Goal: Transaction & Acquisition: Purchase product/service

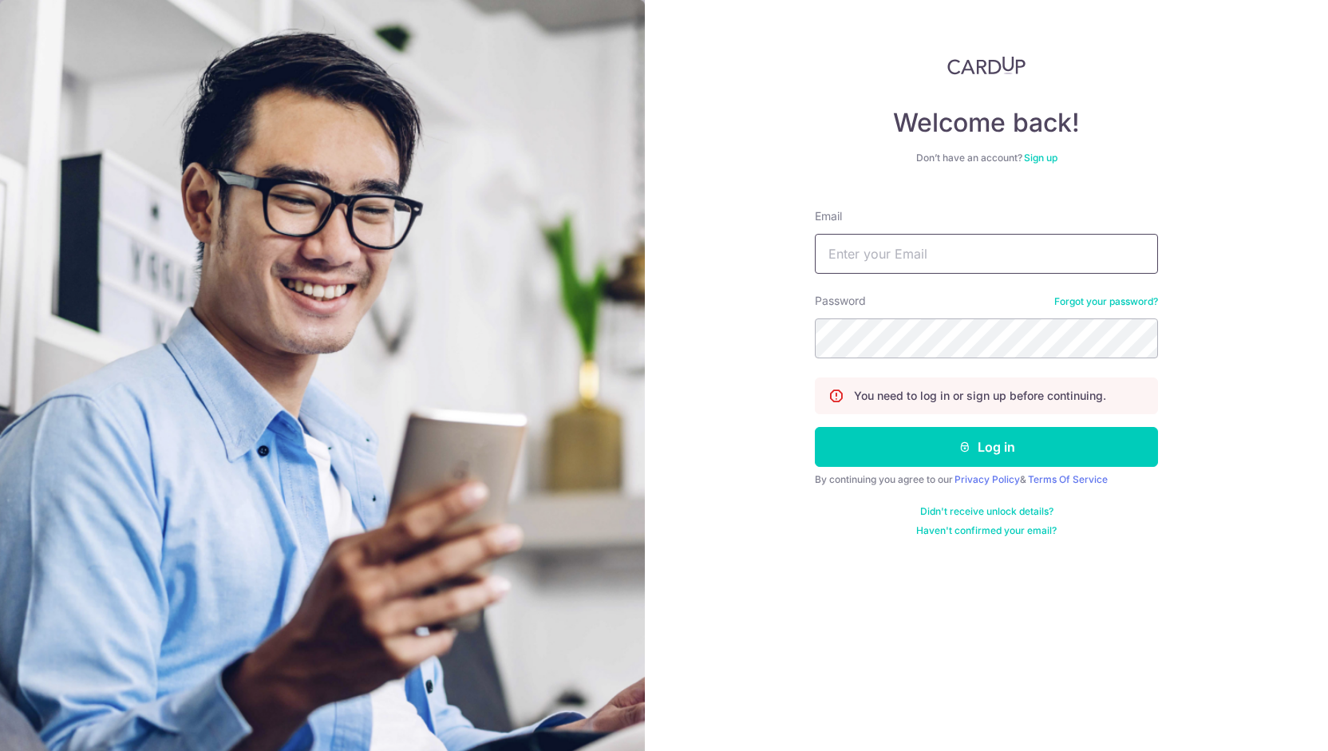
click at [894, 259] on input "Email" at bounding box center [986, 254] width 343 height 40
type input "landeranetwork@gmail.com"
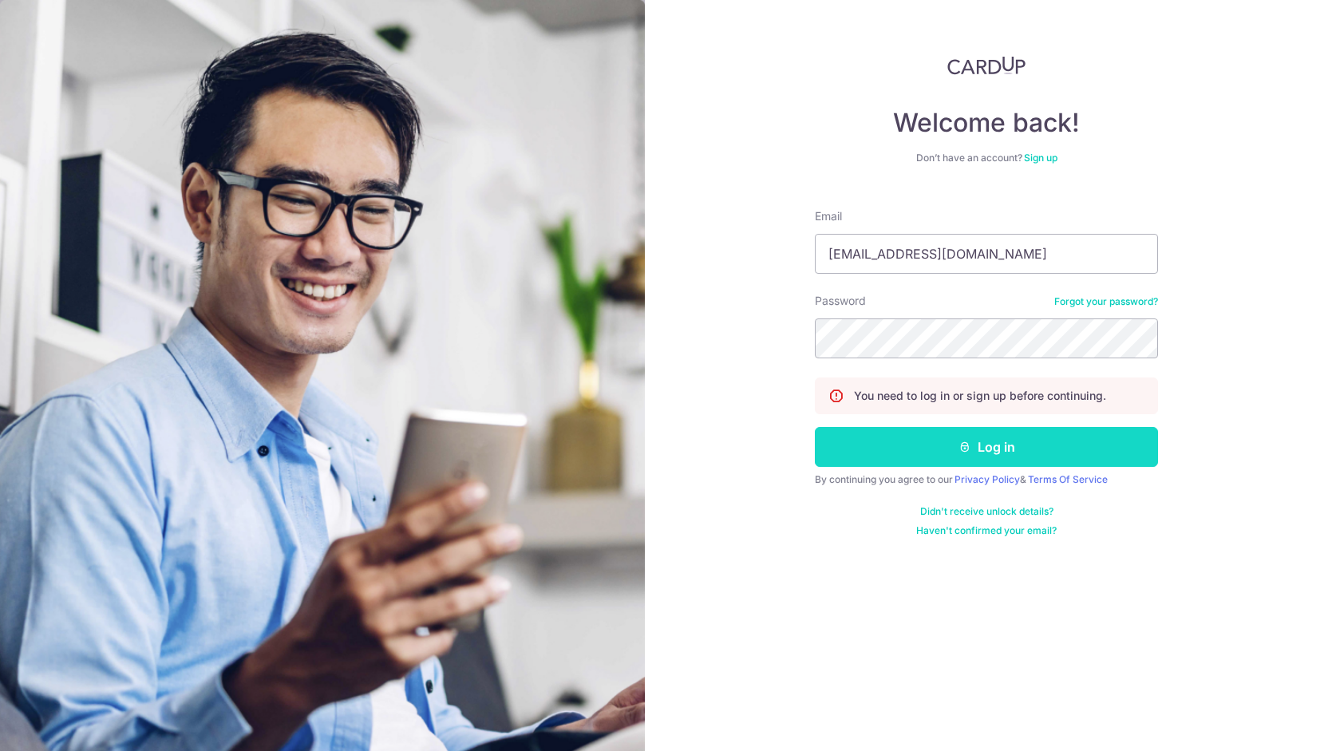
click at [905, 454] on button "Log in" at bounding box center [986, 447] width 343 height 40
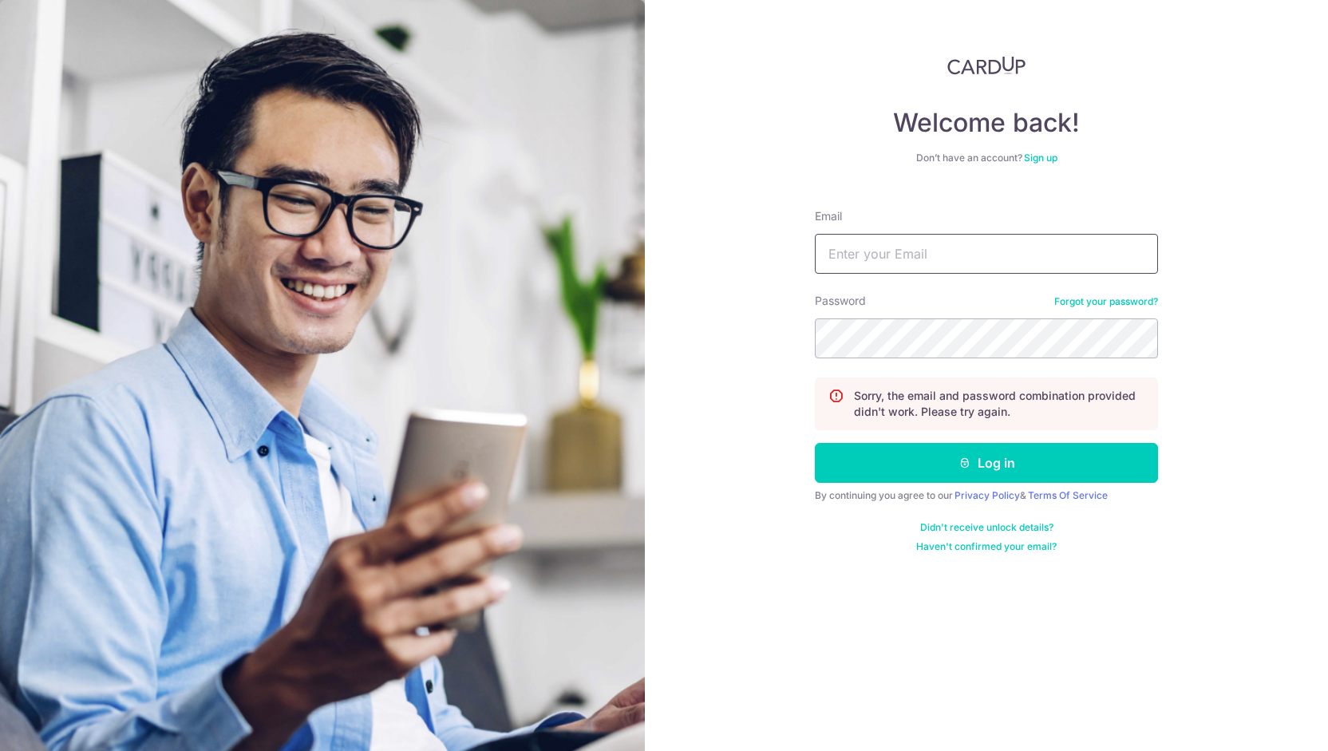
click at [932, 253] on input "Email" at bounding box center [986, 254] width 343 height 40
type input "[EMAIL_ADDRESS][DOMAIN_NAME]"
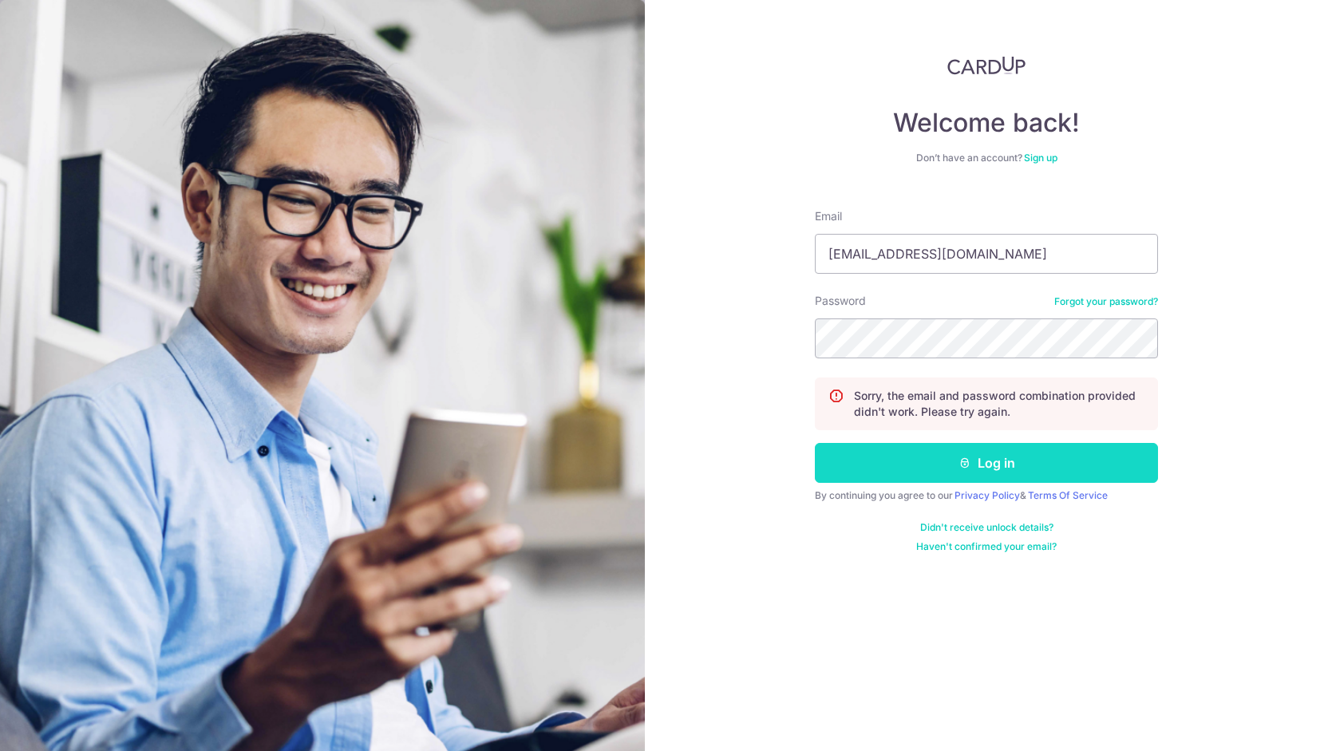
click at [942, 467] on button "Log in" at bounding box center [986, 463] width 343 height 40
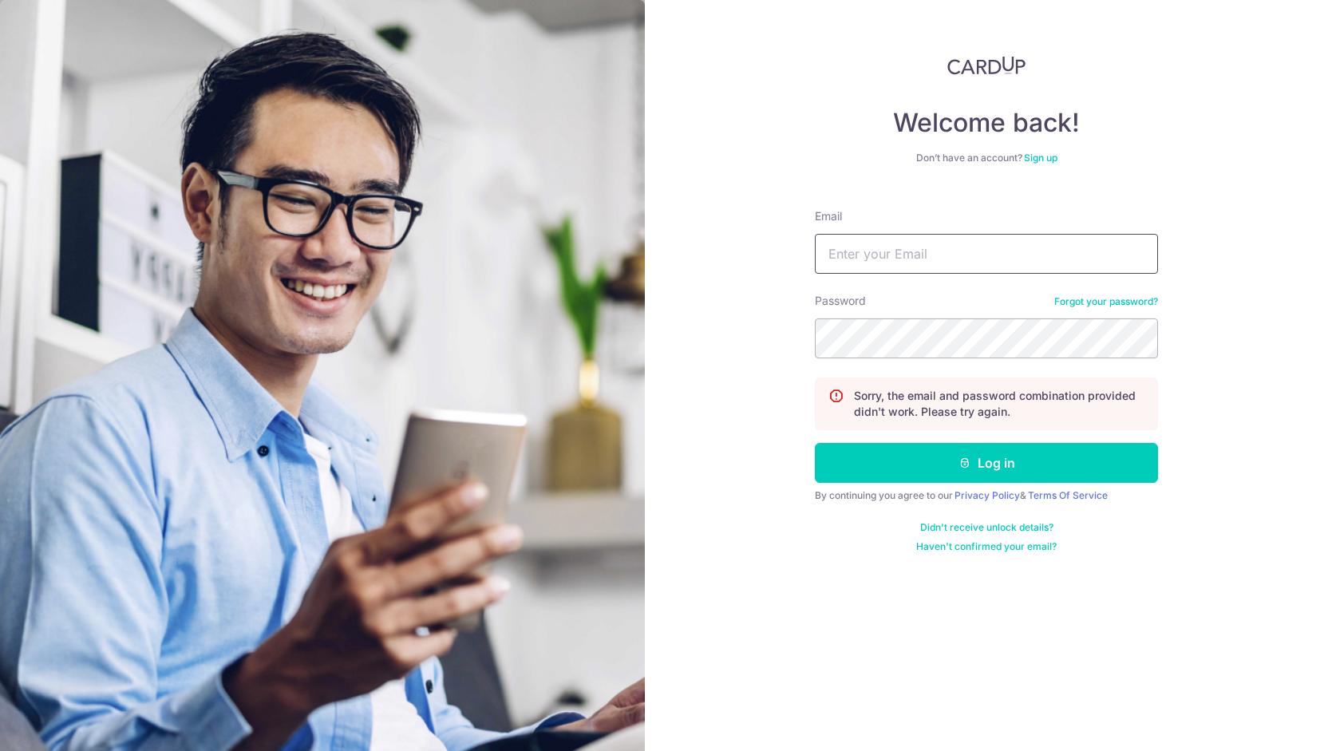
click at [940, 251] on input "Email" at bounding box center [986, 254] width 343 height 40
type input "[EMAIL_ADDRESS][DOMAIN_NAME]"
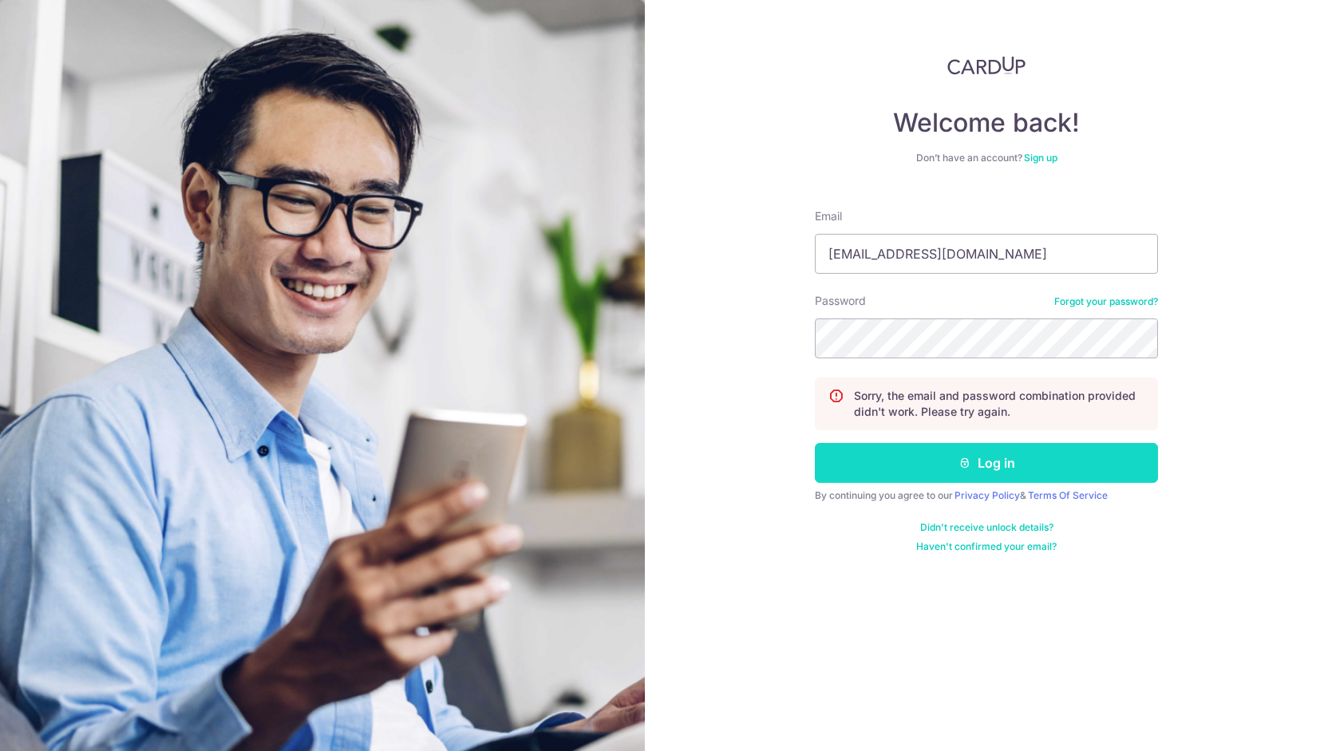
click at [884, 460] on button "Log in" at bounding box center [986, 463] width 343 height 40
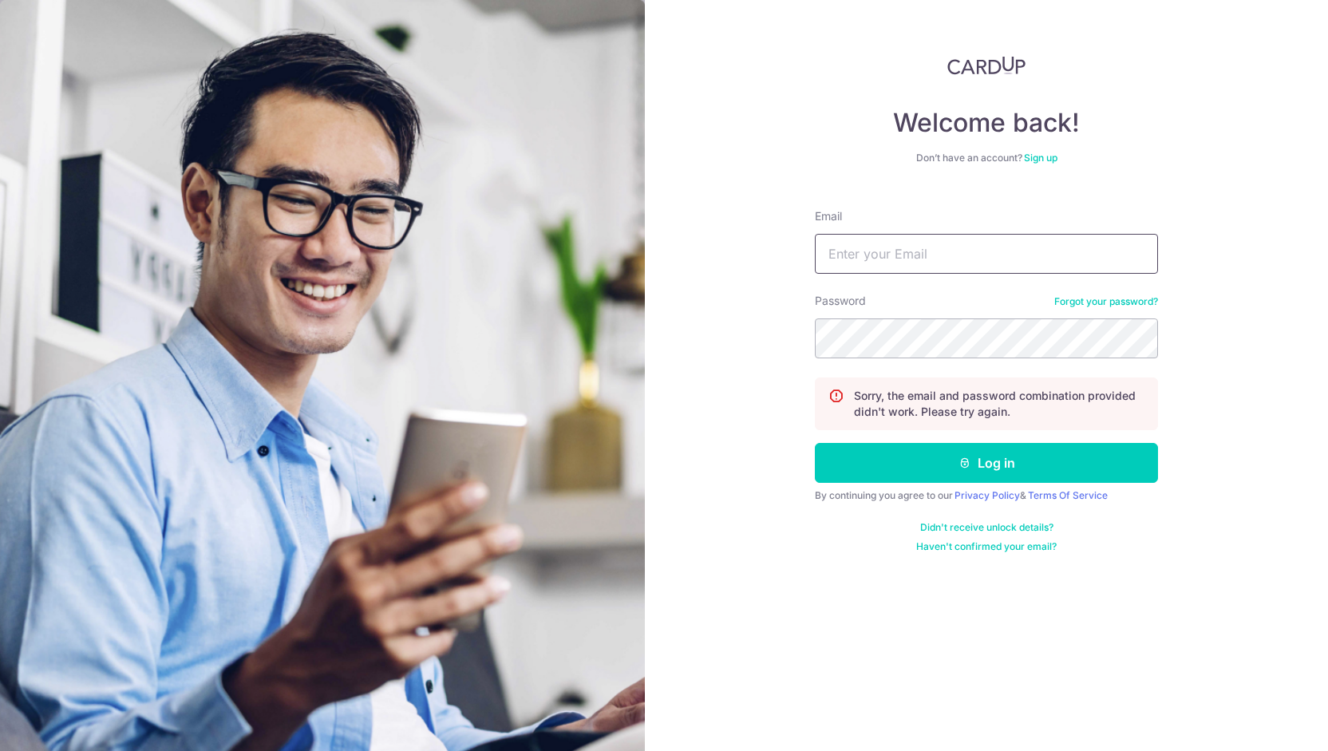
click at [889, 247] on input "Email" at bounding box center [986, 254] width 343 height 40
type input "[EMAIL_ADDRESS][DOMAIN_NAME]"
click at [1029, 247] on input "[EMAIL_ADDRESS][DOMAIN_NAME]" at bounding box center [986, 254] width 343 height 40
click at [1098, 307] on link "Forgot your password?" at bounding box center [1106, 301] width 104 height 13
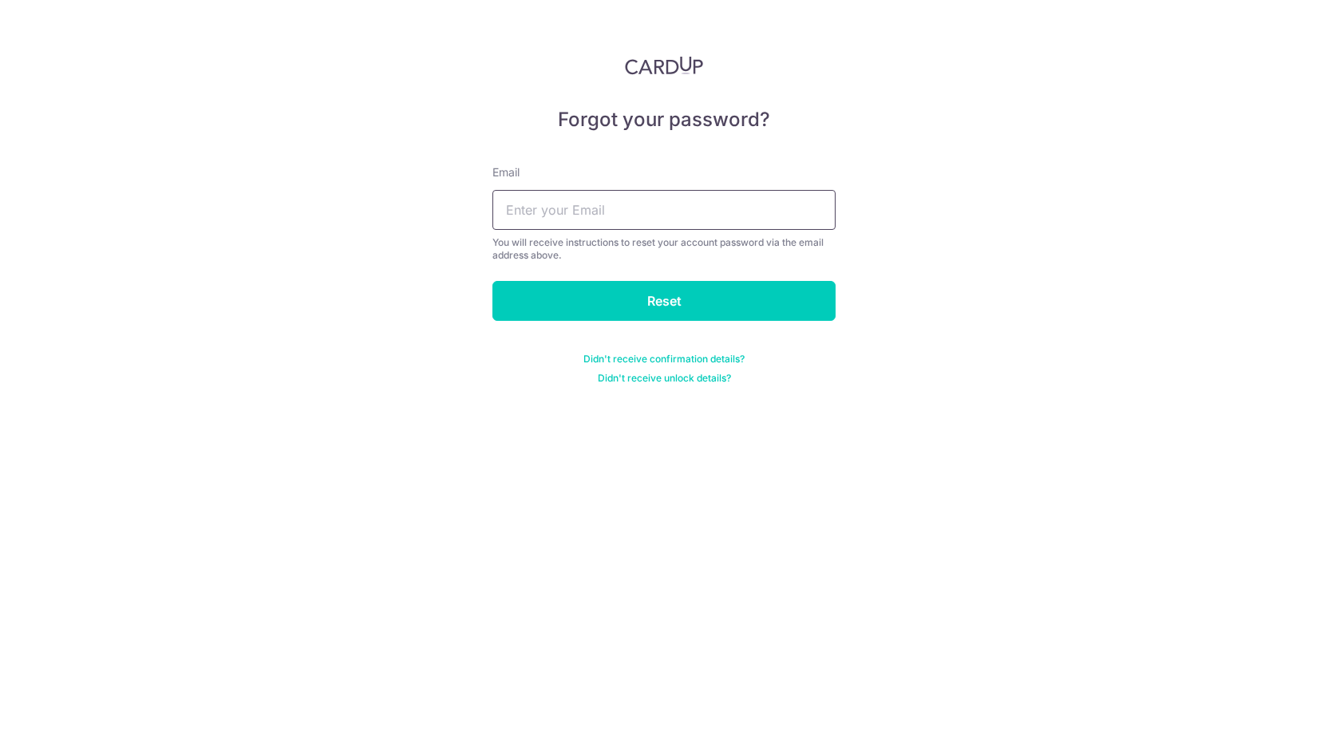
click at [726, 202] on input "text" at bounding box center [664, 210] width 343 height 40
click at [650, 200] on input "text" at bounding box center [664, 210] width 343 height 40
type input "[EMAIL_ADDRESS][DOMAIN_NAME]"
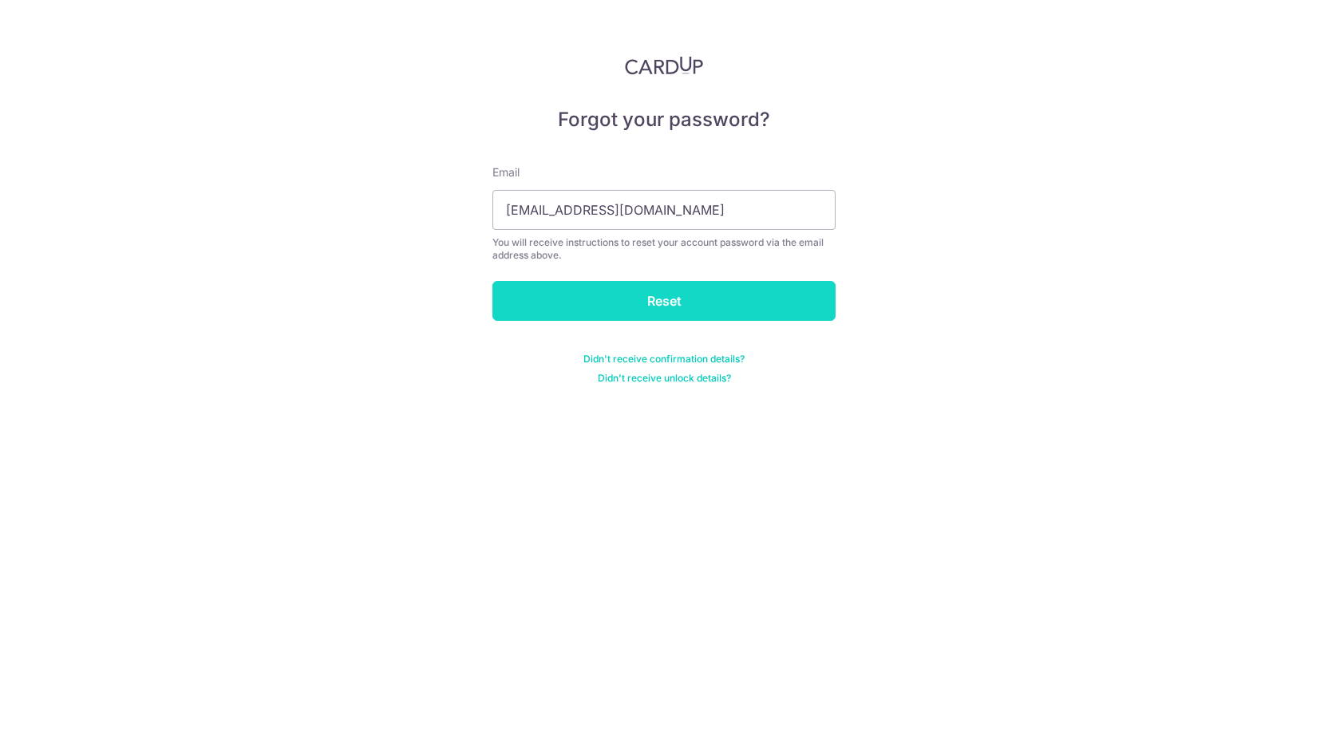
click at [585, 307] on input "Reset" at bounding box center [664, 301] width 343 height 40
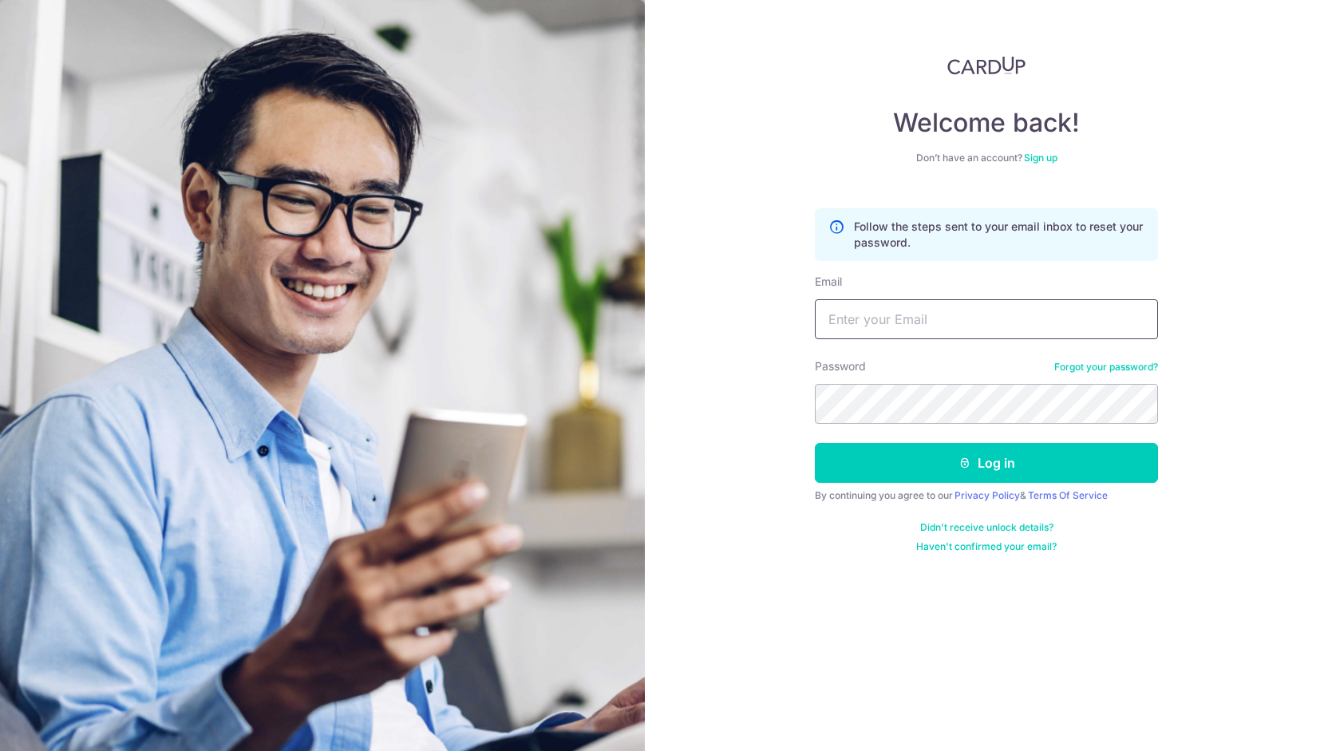
click at [1015, 315] on input "Email" at bounding box center [986, 319] width 343 height 40
paste input "Penguin@123"
drag, startPoint x: 922, startPoint y: 326, endPoint x: 619, endPoint y: 429, distance: 319.6
click at [619, 429] on section "Welcome back! Don’t have an account? Sign up Follow the steps sent to your emai…" at bounding box center [664, 375] width 1328 height 751
type input "landeranetwork@gmail.com"
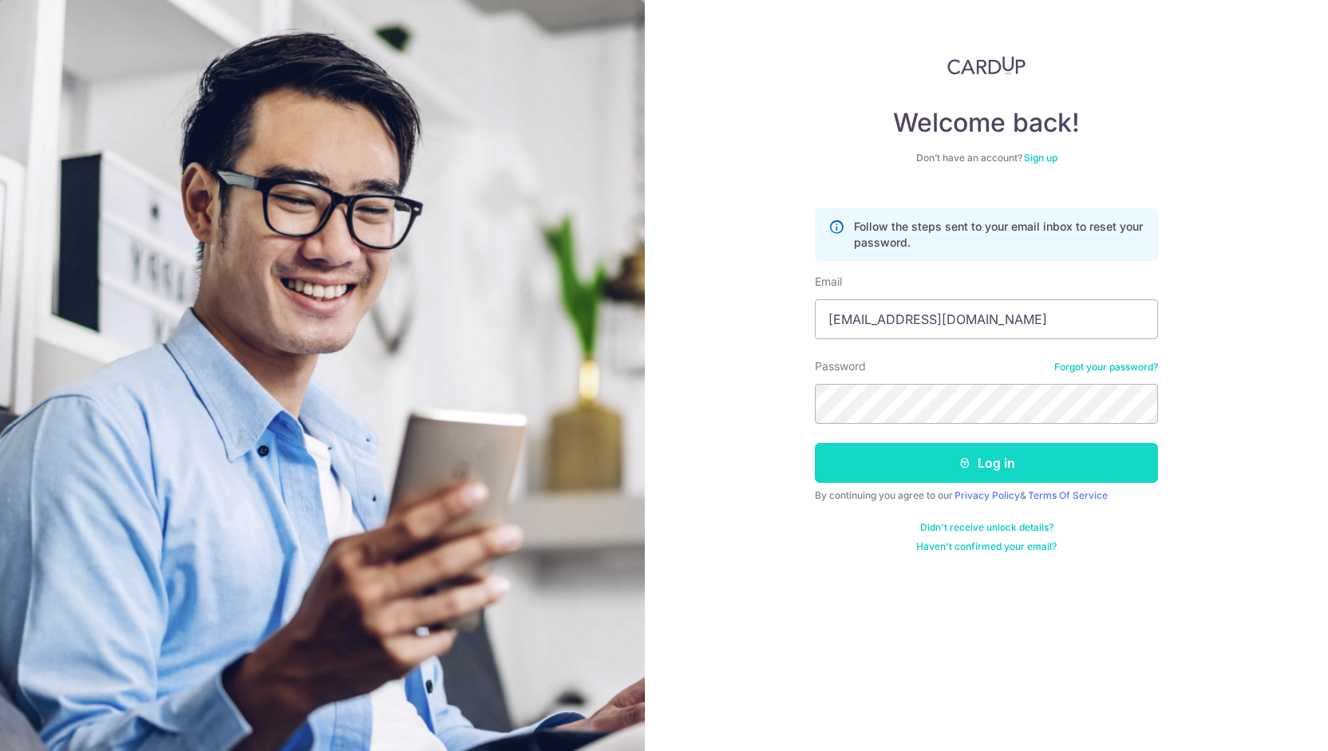
click at [857, 469] on button "Log in" at bounding box center [986, 463] width 343 height 40
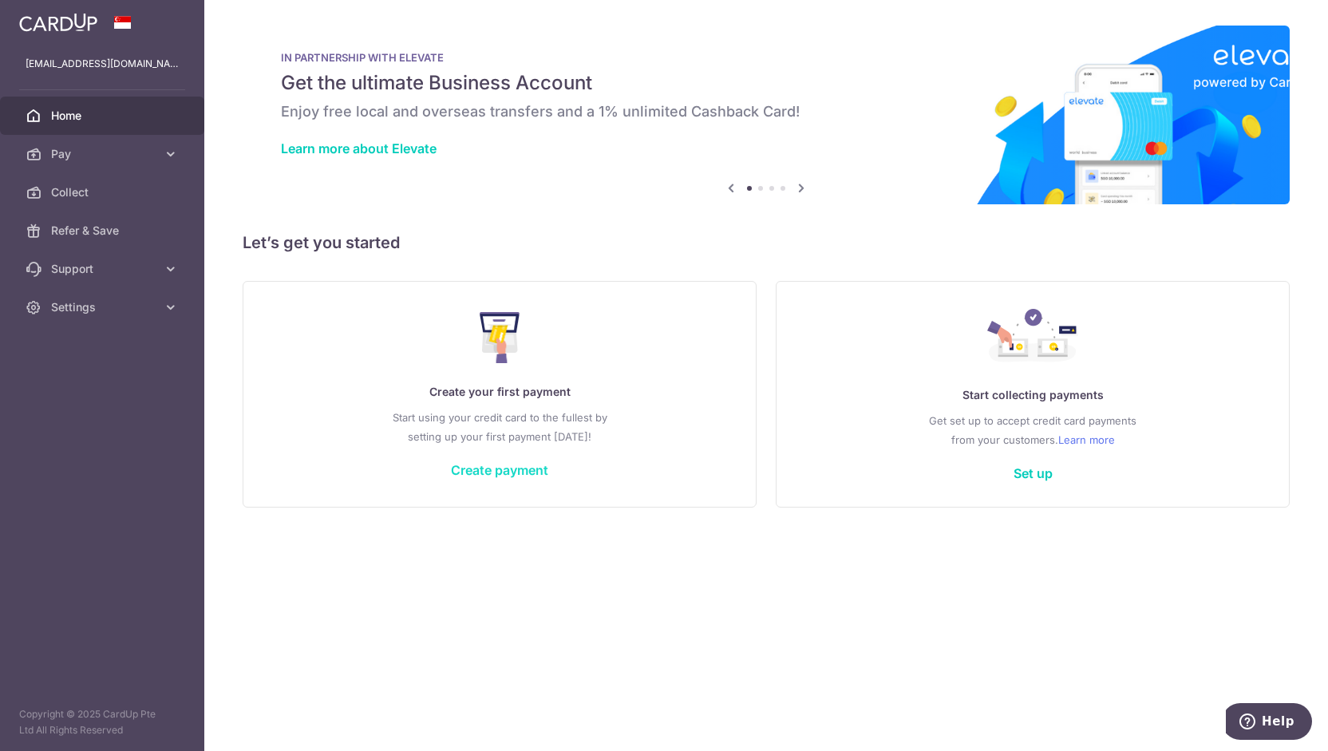
click at [544, 468] on link "Create payment" at bounding box center [499, 470] width 97 height 16
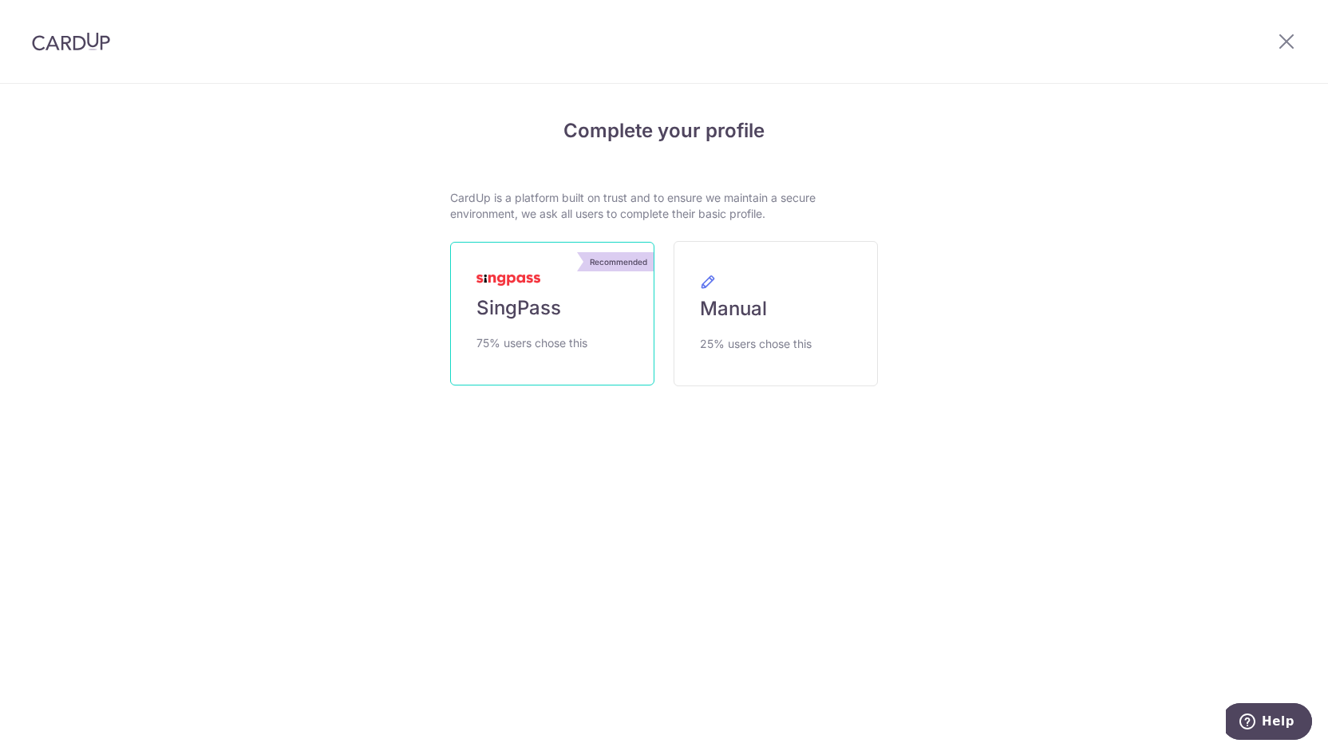
click at [535, 338] on span "75% users chose this" at bounding box center [532, 343] width 111 height 19
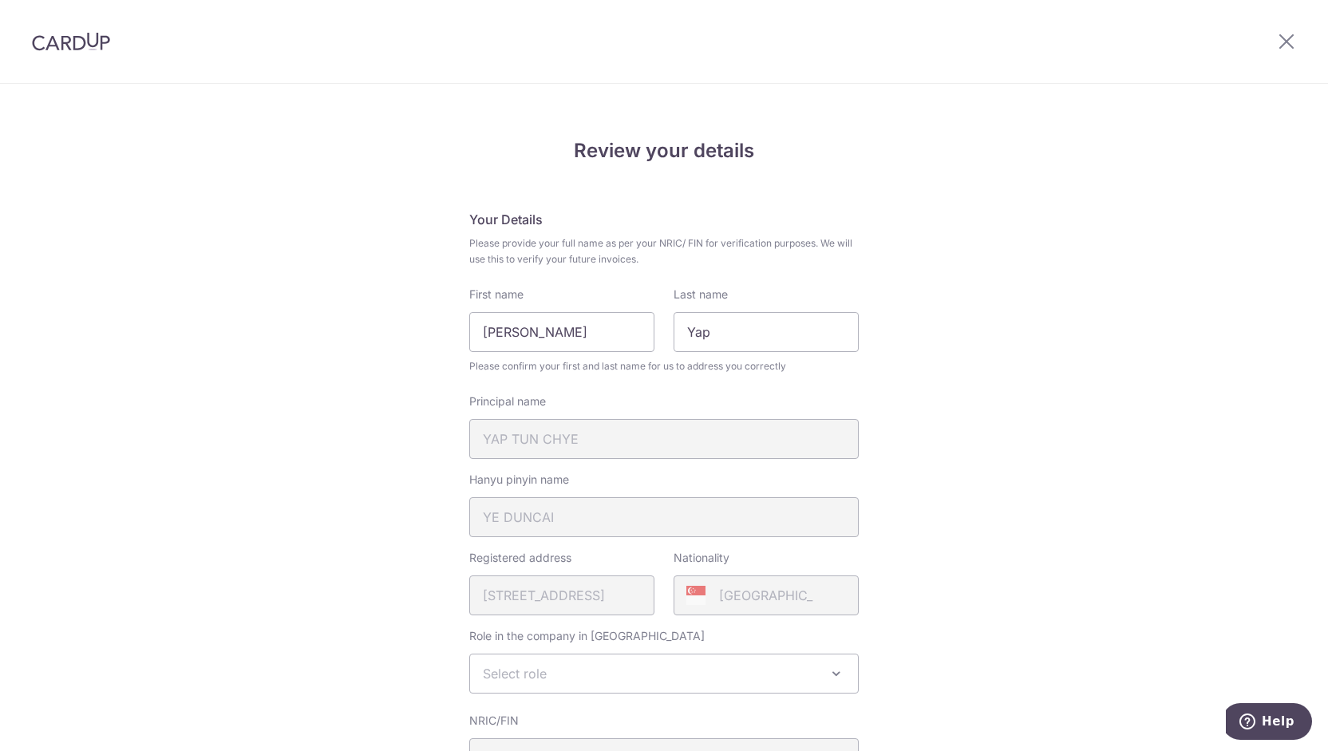
click at [957, 459] on div "Review your details Your Details Please provide your full name as per your NRIC…" at bounding box center [664, 666] width 1328 height 1163
click at [956, 407] on div "Review your details Your Details Please provide your full name as per your NRIC…" at bounding box center [664, 666] width 1328 height 1163
click at [957, 338] on div "Review your details Your Details Please provide your full name as per your NRIC…" at bounding box center [664, 666] width 1328 height 1163
click at [956, 268] on div "Review your details Your Details Please provide your full name as per your NRIC…" at bounding box center [664, 666] width 1328 height 1163
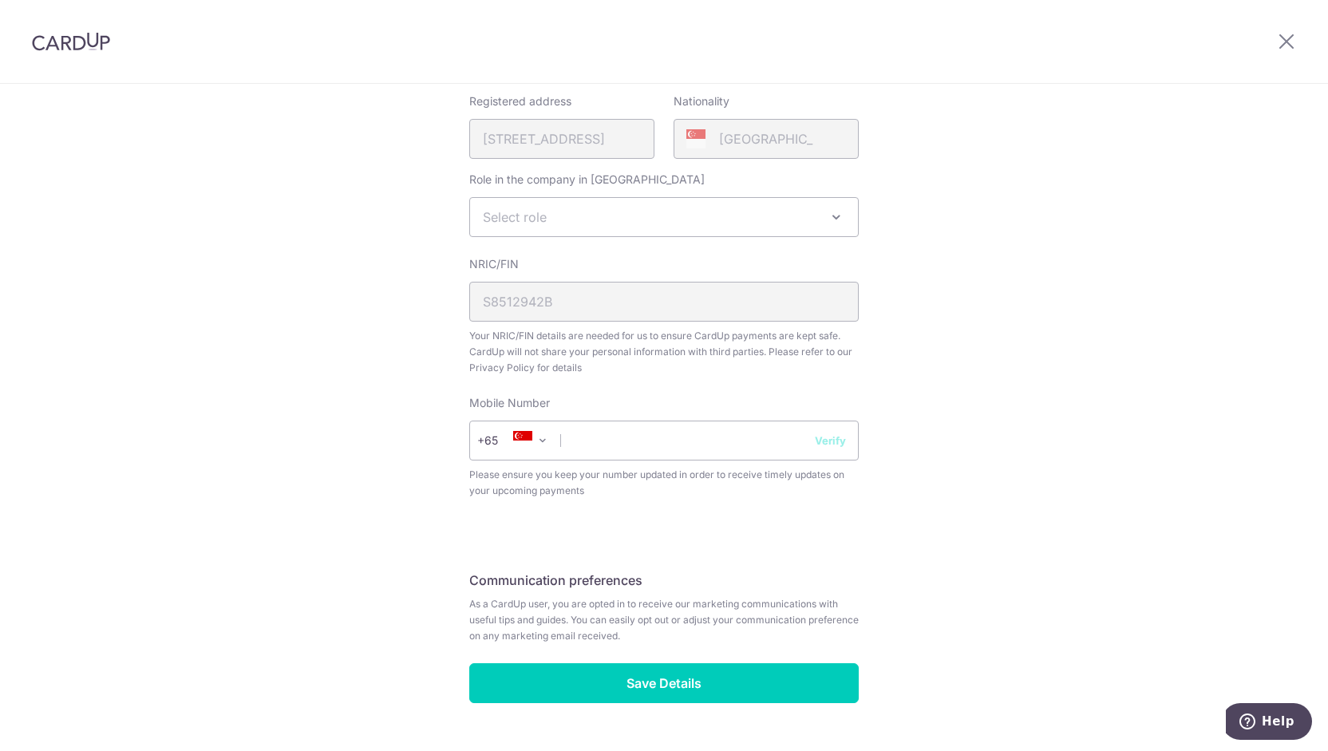
scroll to position [496, 0]
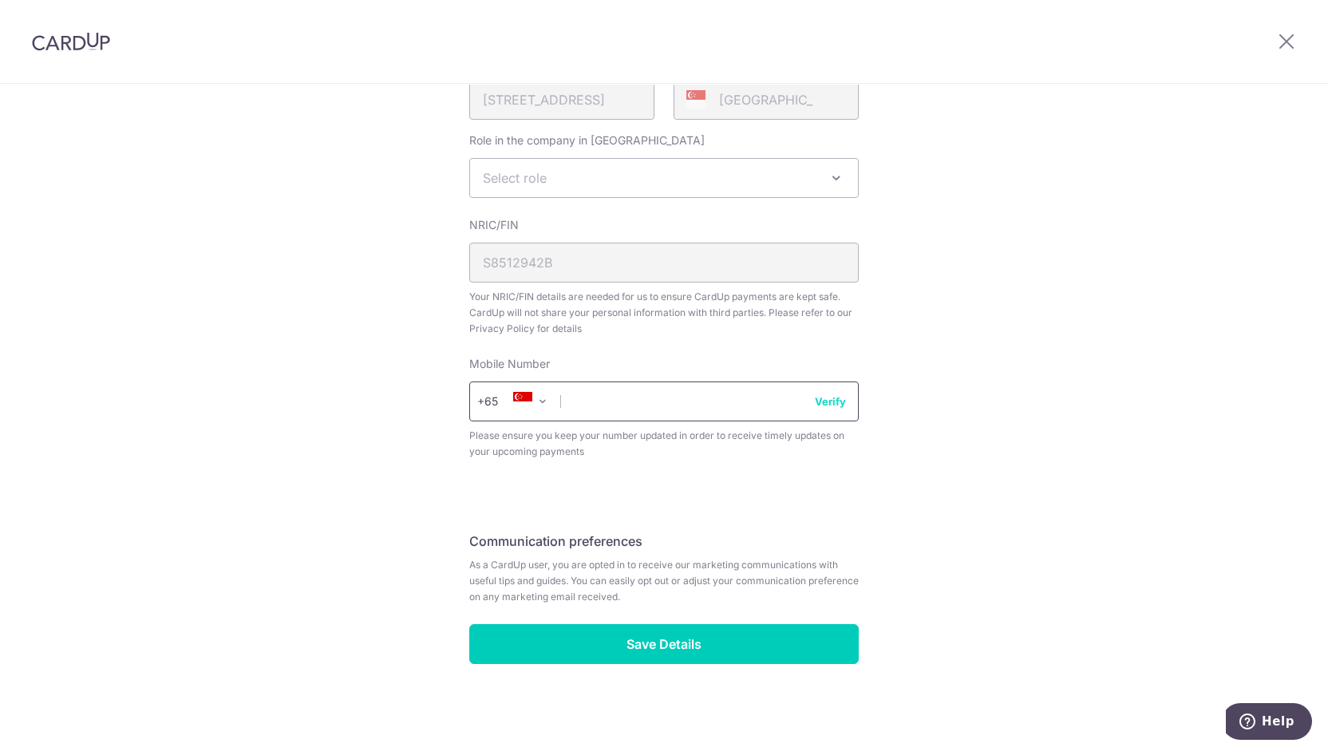
click at [733, 403] on input "text" at bounding box center [664, 402] width 390 height 40
type input "96151412"
click at [829, 399] on button "Verify" at bounding box center [830, 402] width 31 height 16
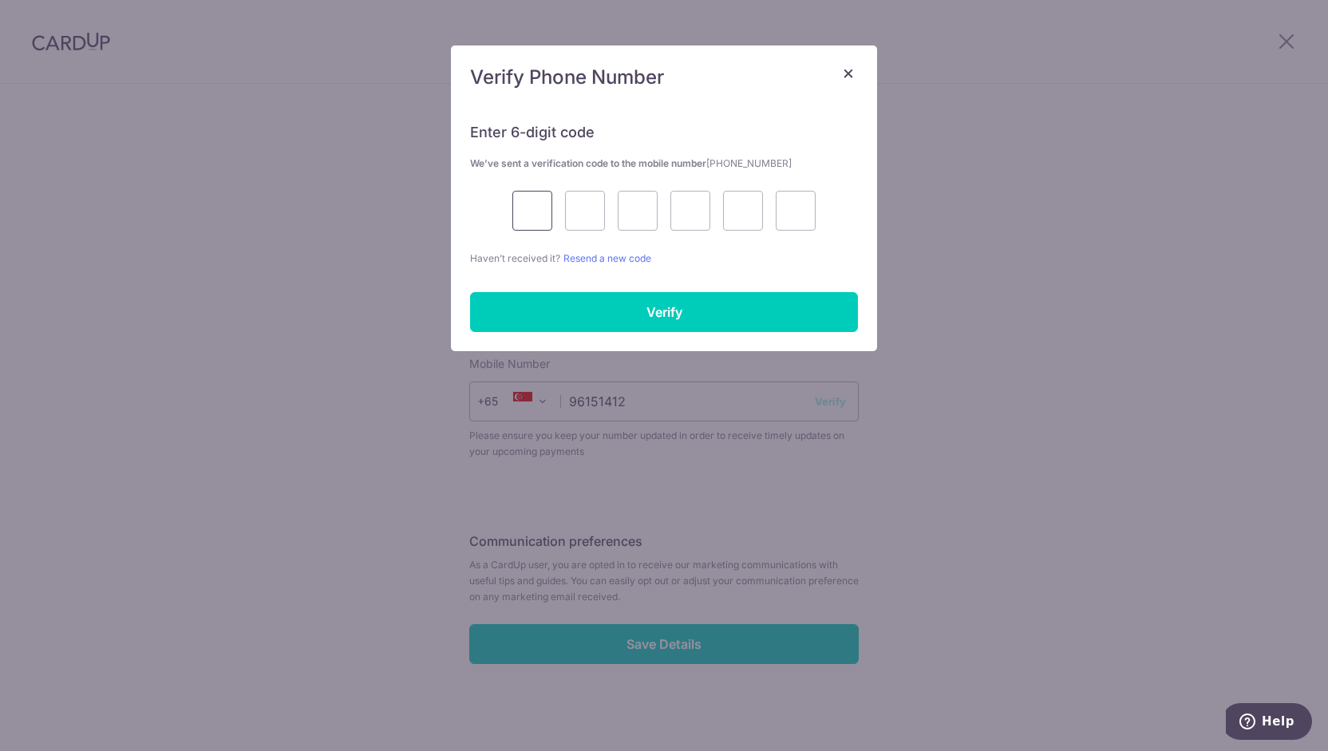
click at [544, 212] on input "text" at bounding box center [532, 211] width 40 height 40
type input "3"
type input "2"
type input "5"
type input "9"
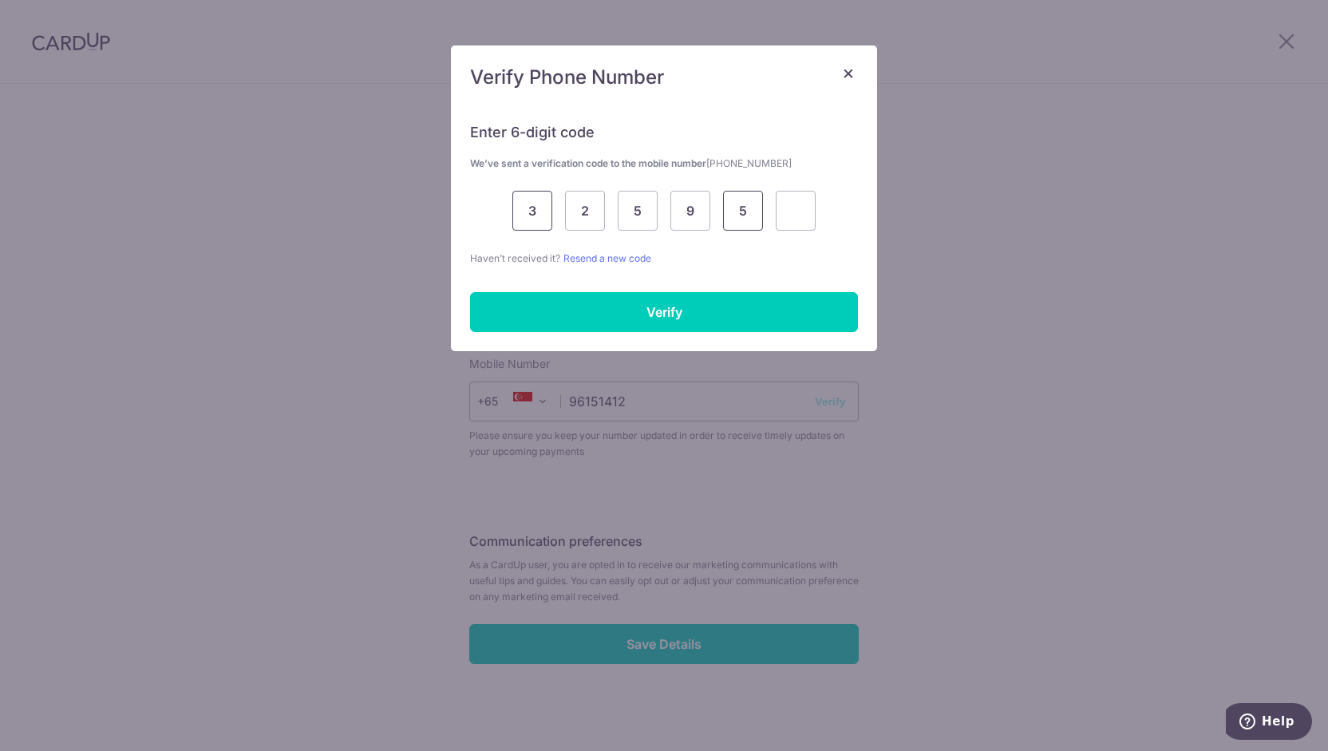
type input "5"
type input "2"
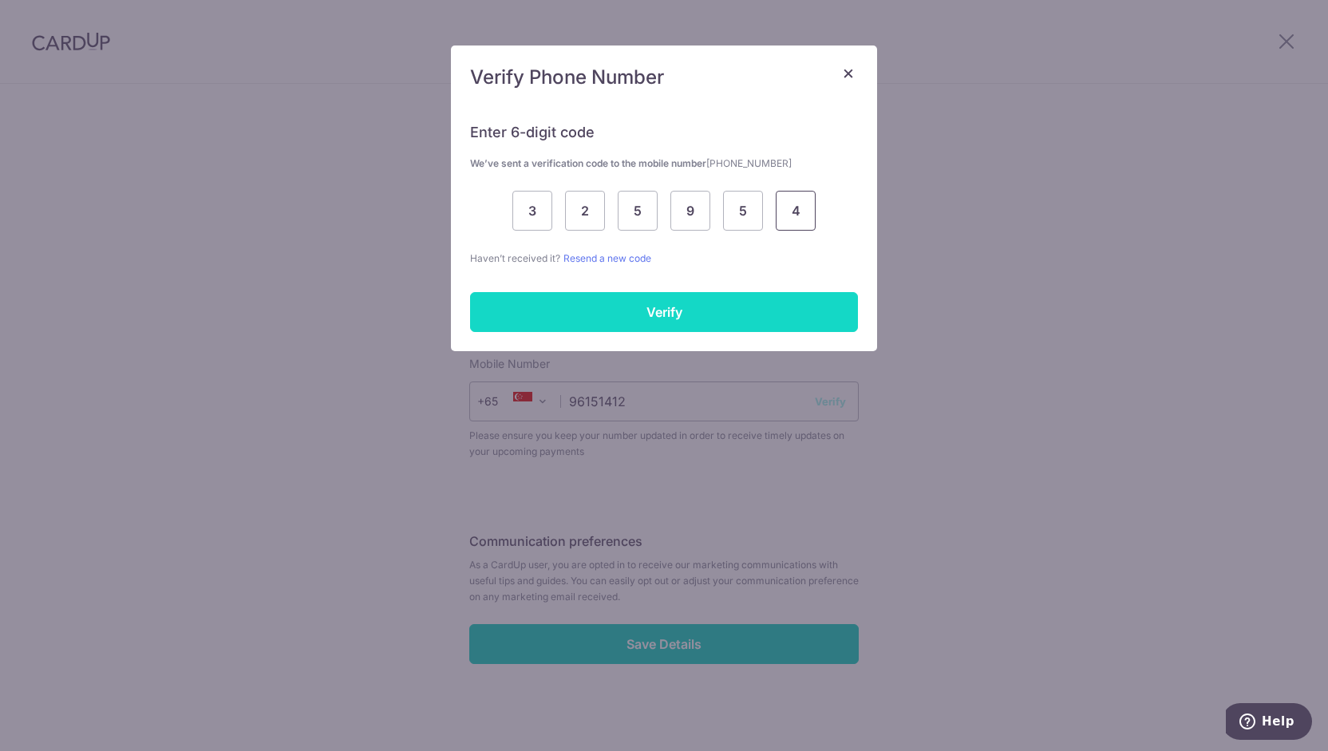
type input "4"
click at [604, 298] on input "Verify" at bounding box center [664, 312] width 388 height 40
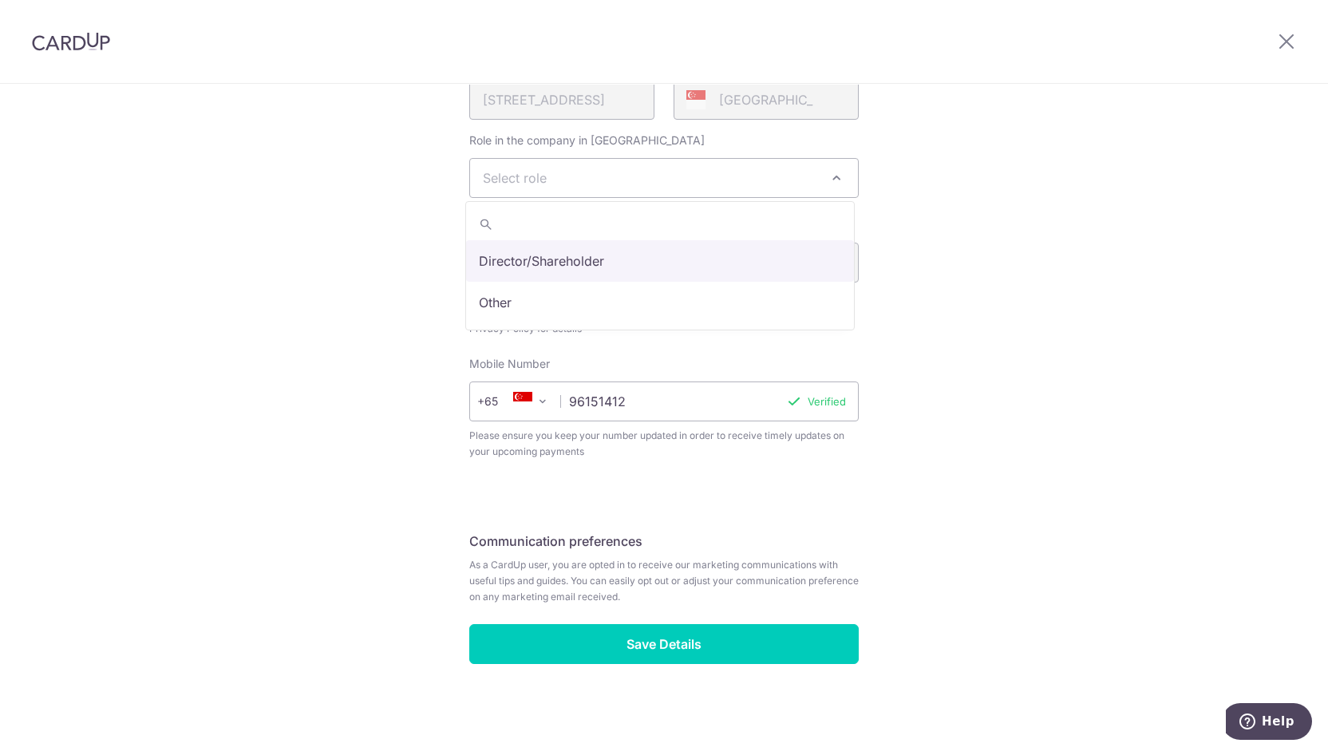
click at [754, 175] on span "Select role" at bounding box center [664, 178] width 388 height 38
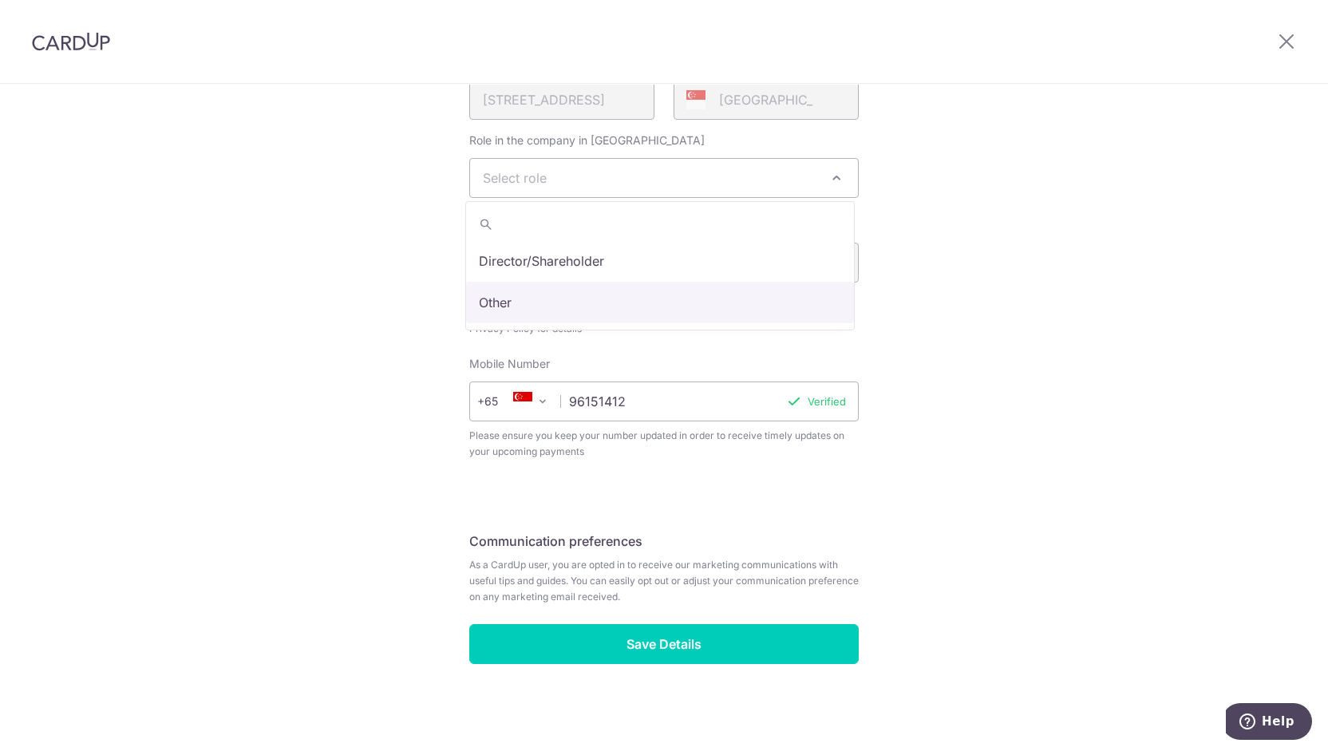
select select "other"
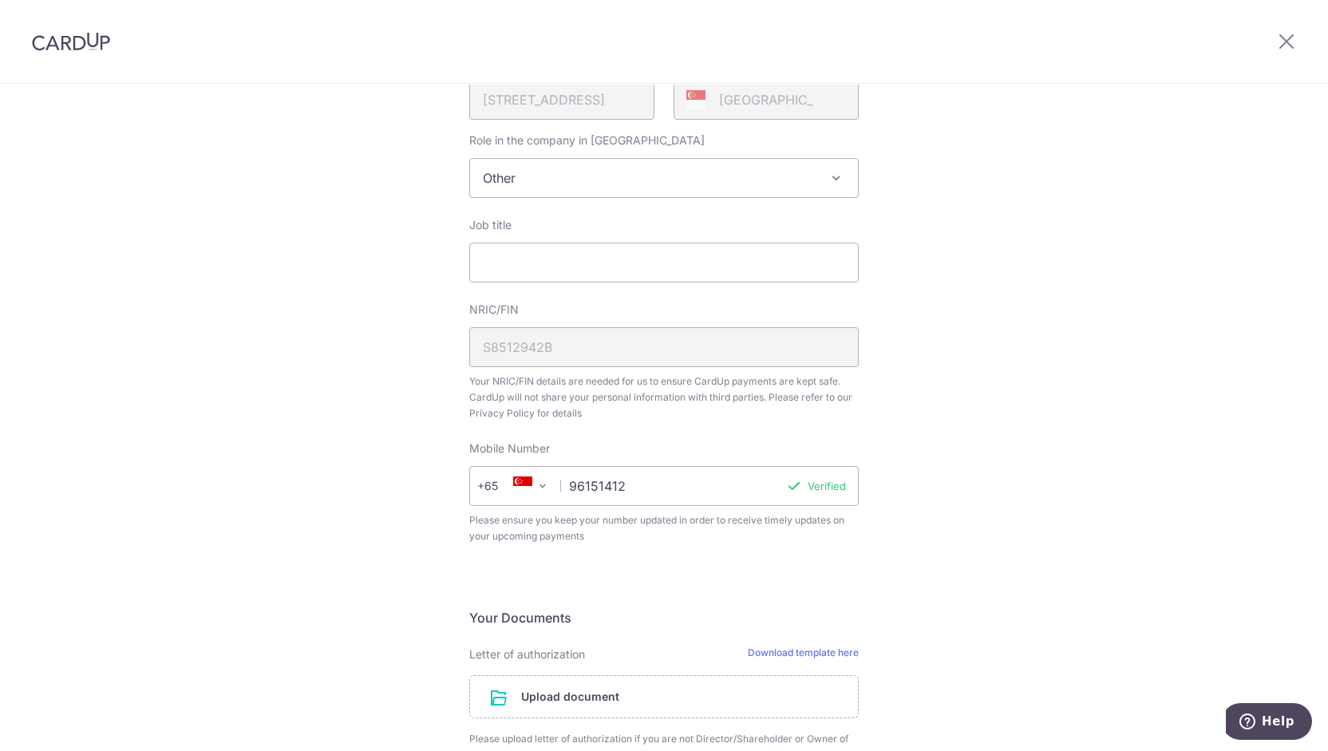
scroll to position [255, 0]
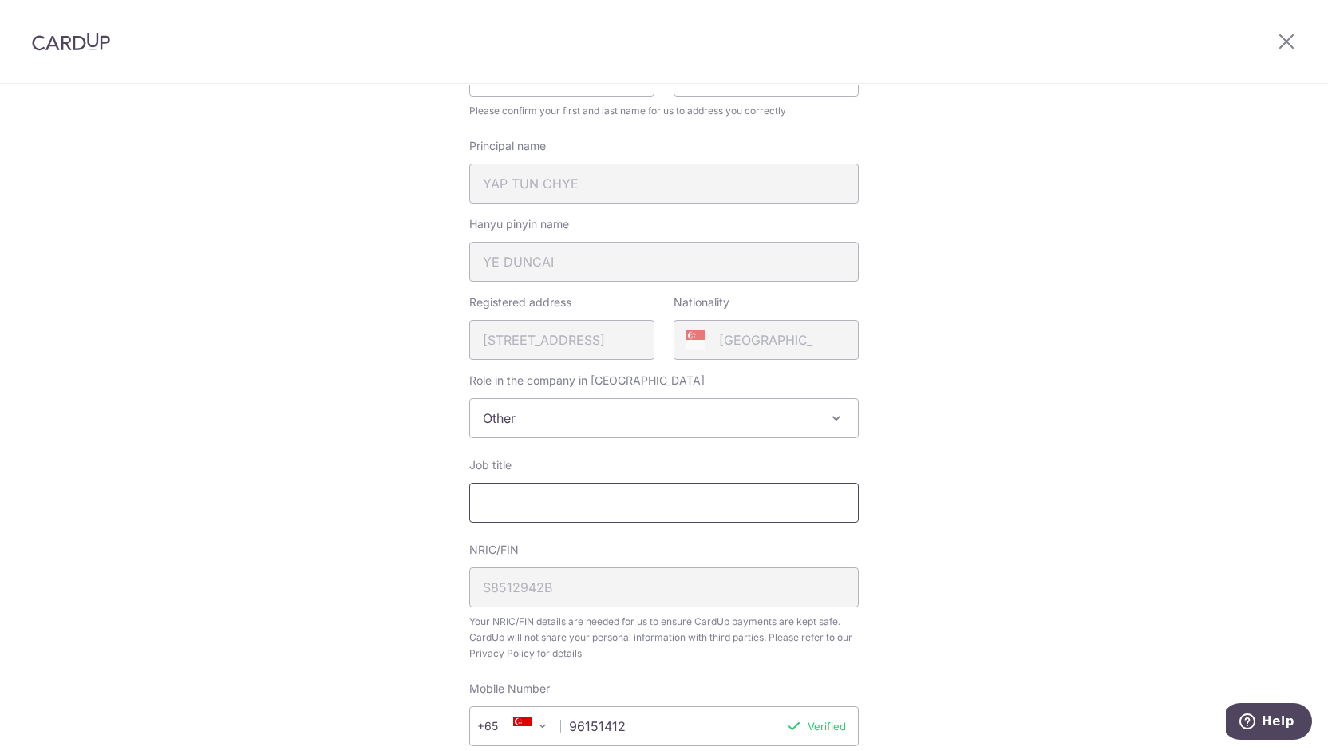
click at [581, 491] on input "Job title" at bounding box center [664, 503] width 390 height 40
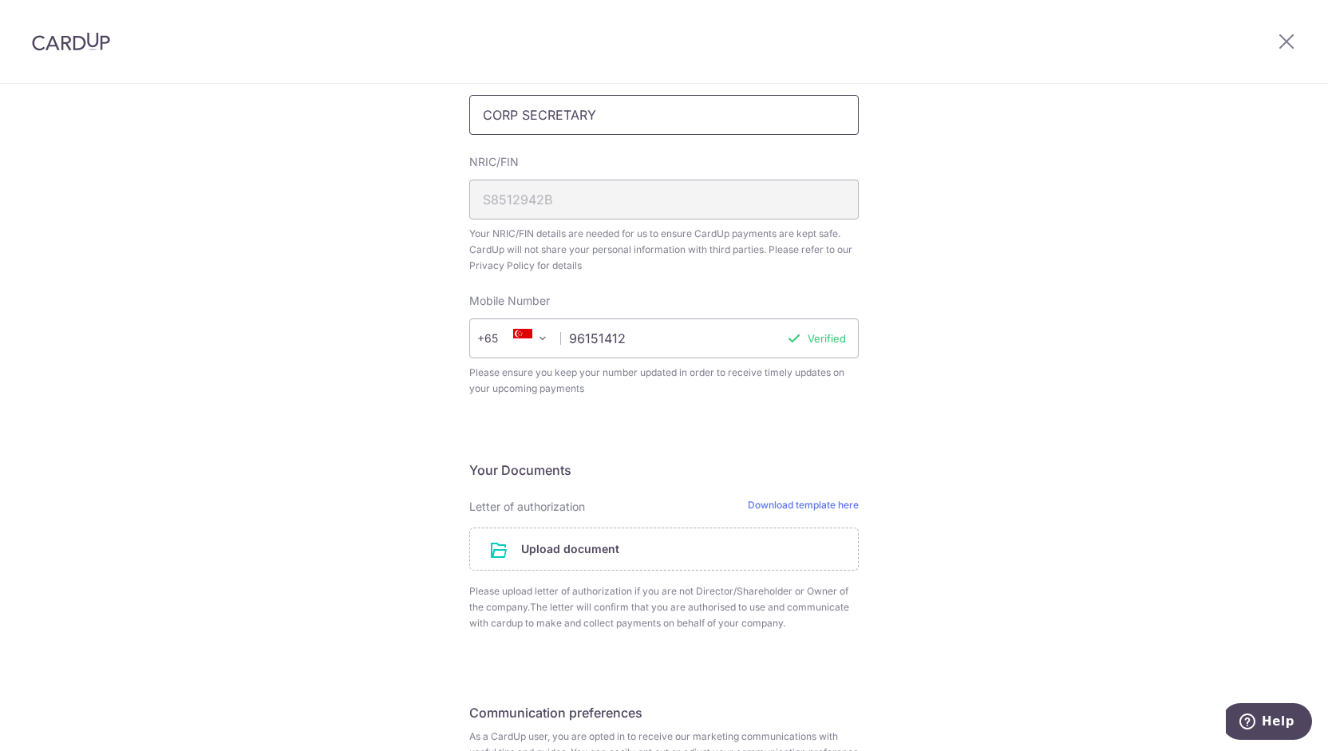
scroll to position [640, 0]
type input "CORP SECRETARY"
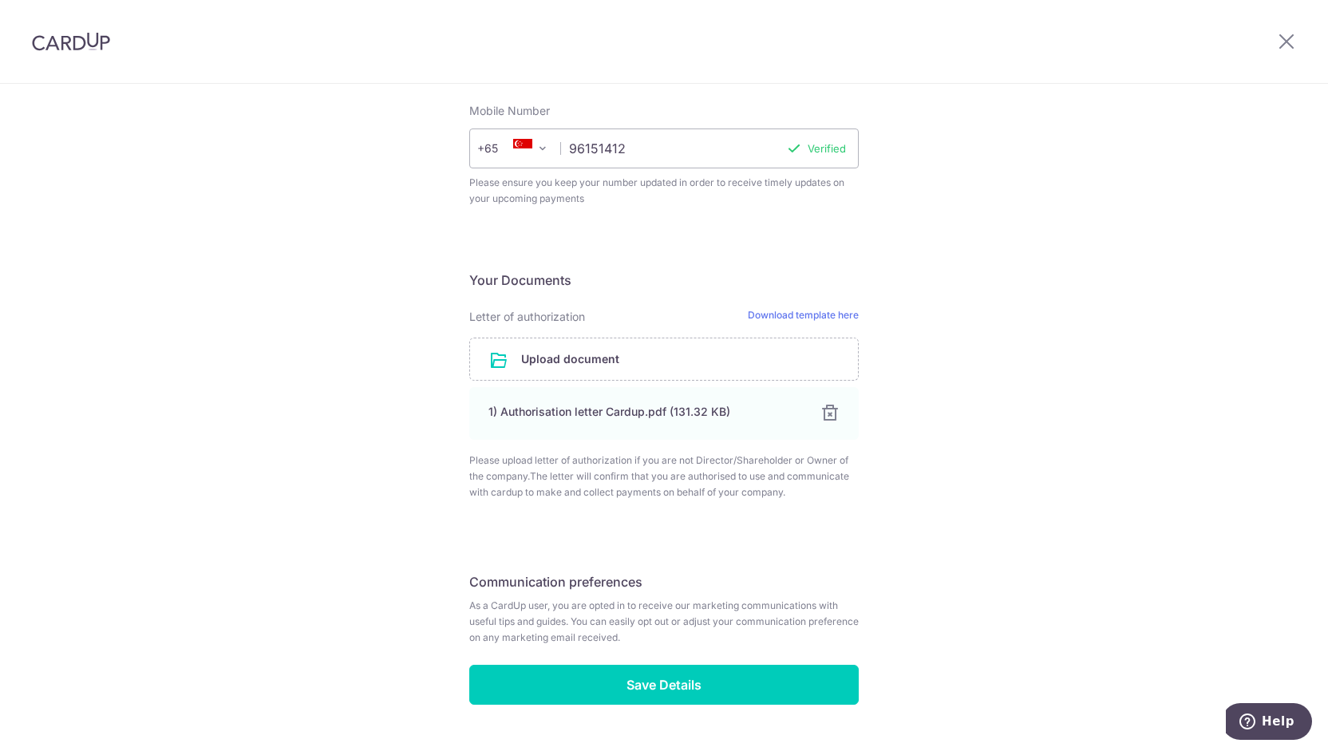
scroll to position [873, 0]
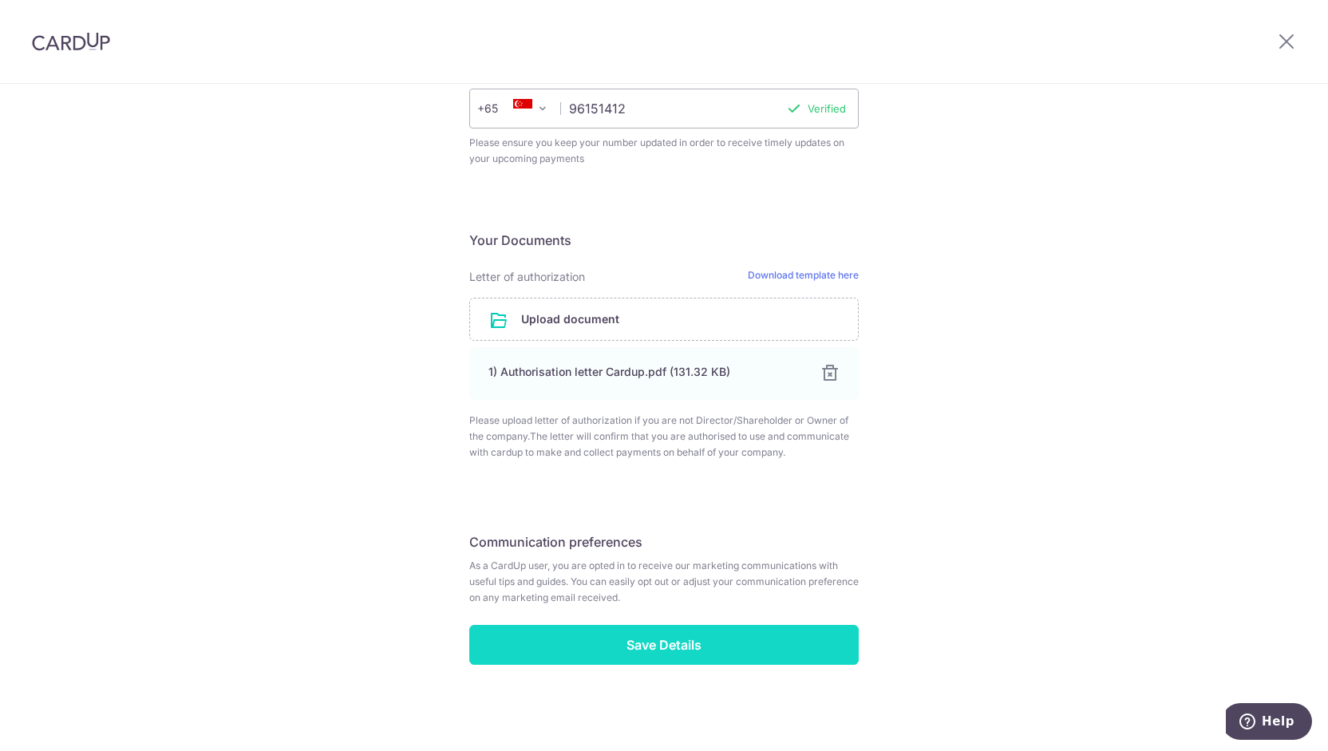
click at [770, 630] on input "Save Details" at bounding box center [664, 645] width 390 height 40
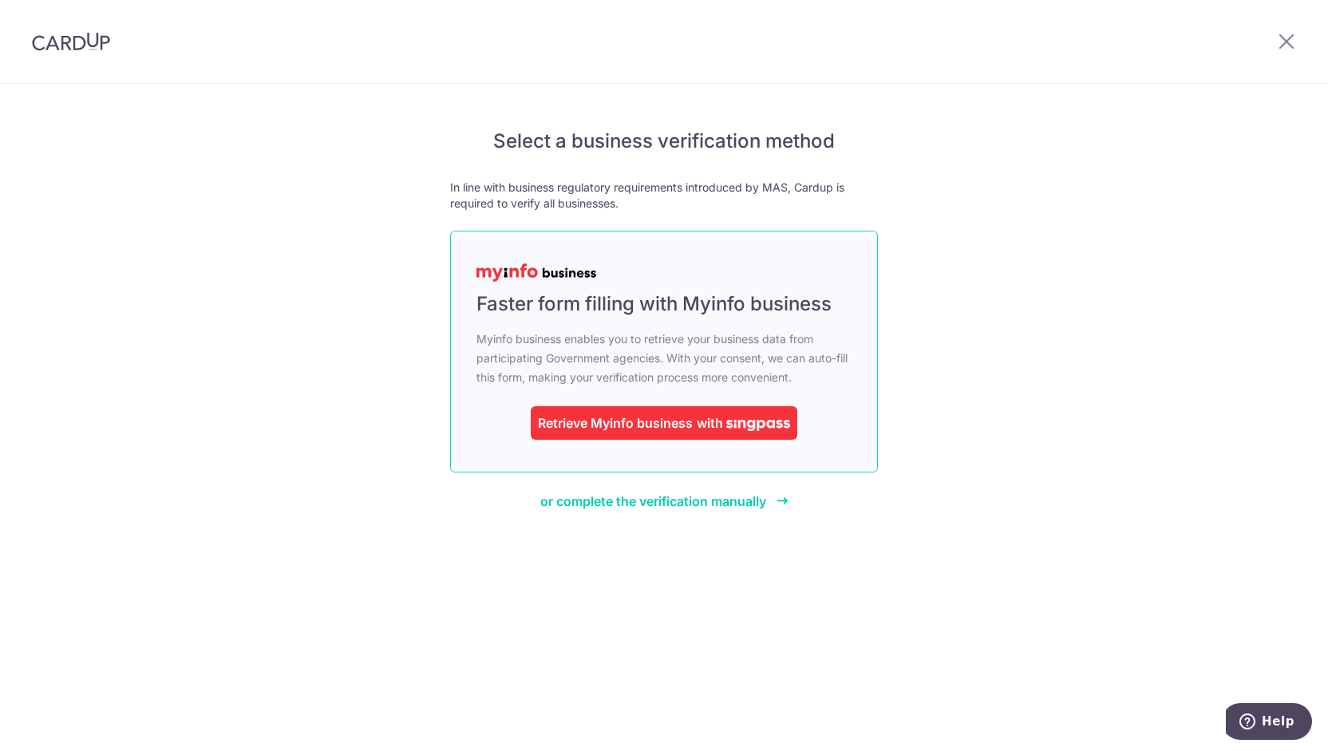
click at [764, 433] on div "Retrieve Myinfo business with" at bounding box center [664, 423] width 267 height 34
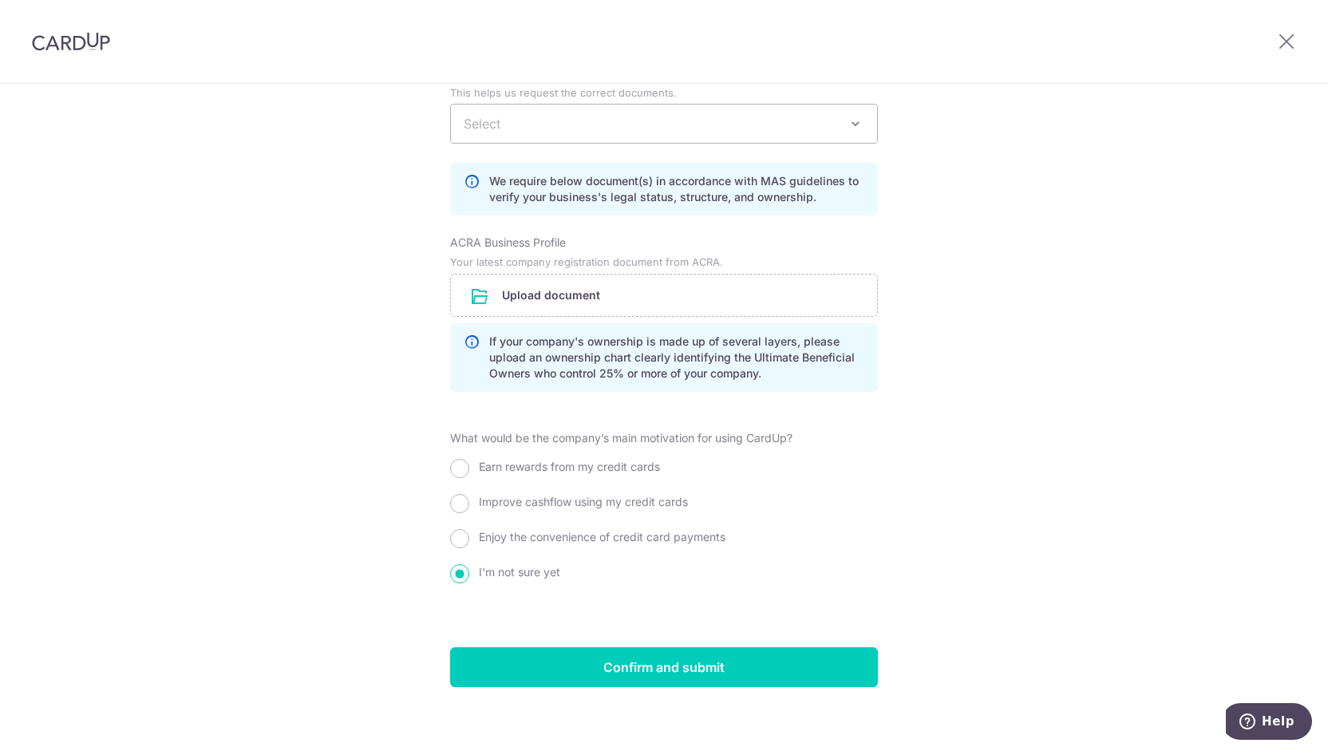
scroll to position [1137, 0]
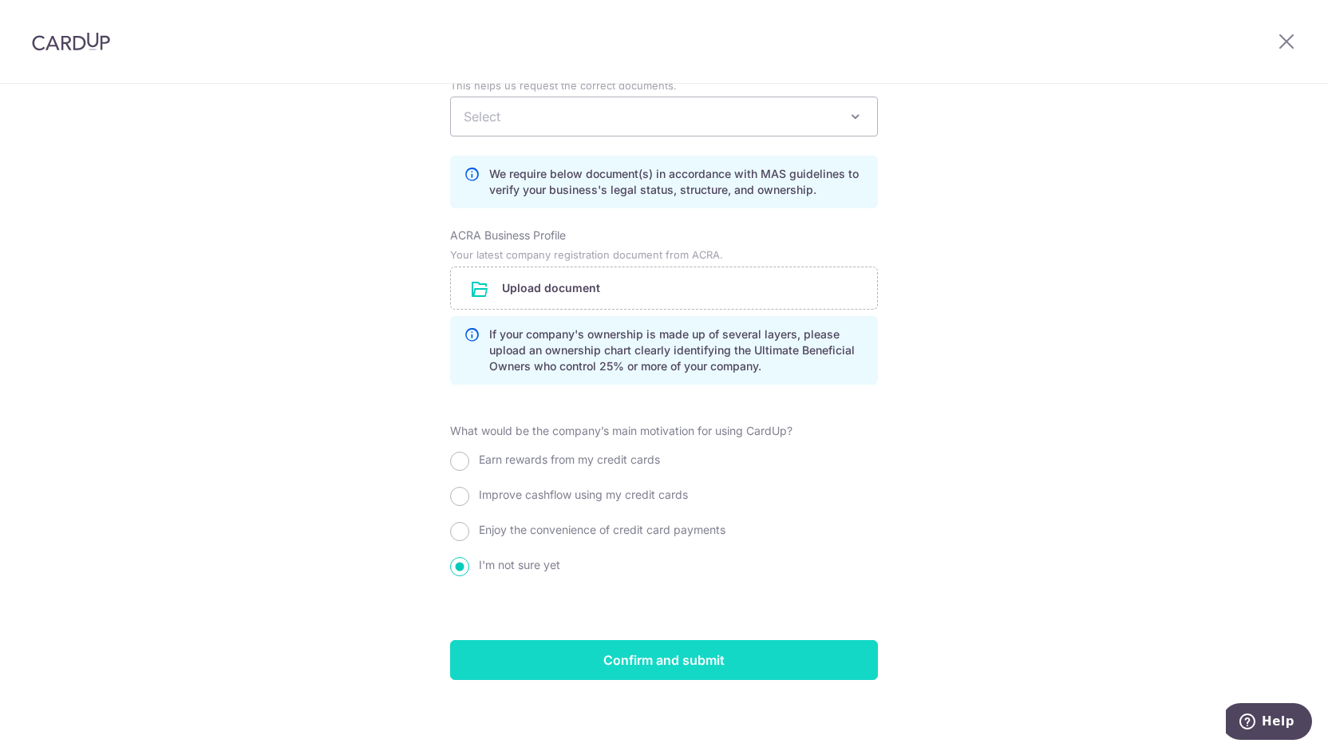
click at [615, 672] on input "Confirm and submit" at bounding box center [664, 660] width 428 height 40
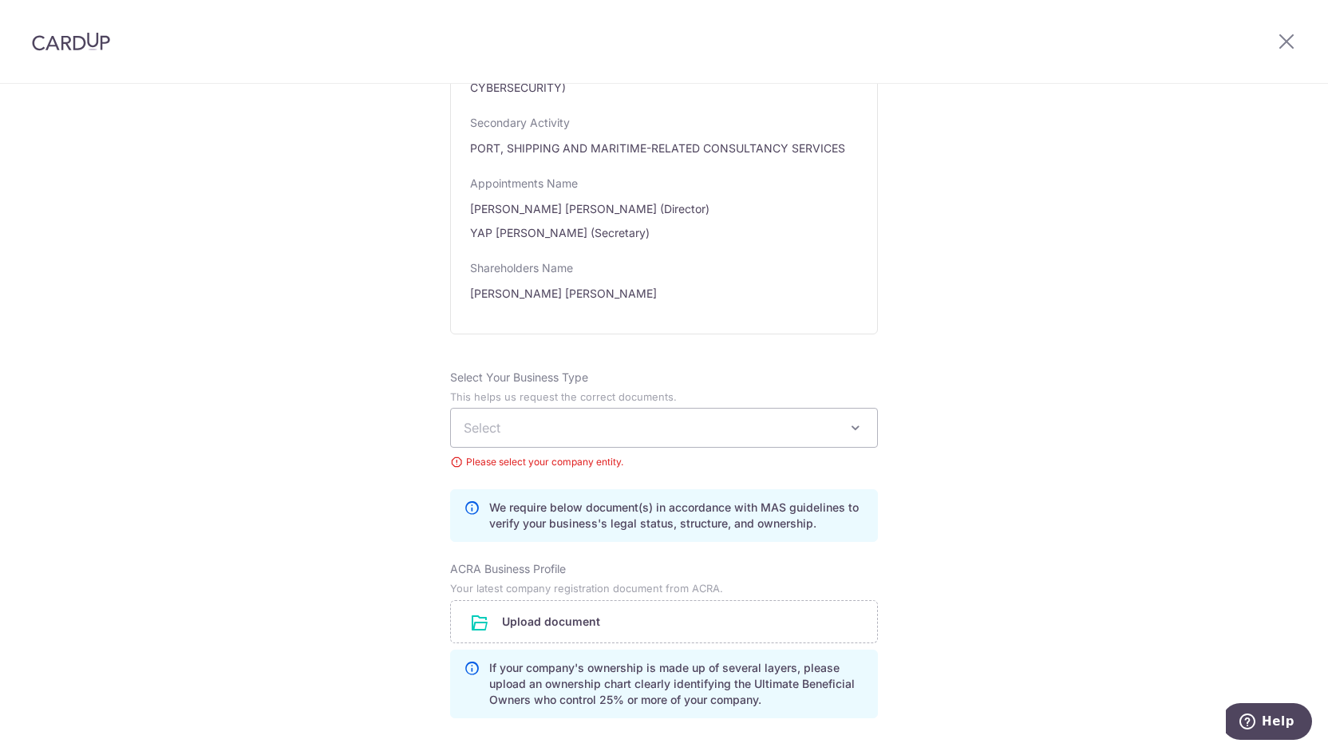
scroll to position [824, 0]
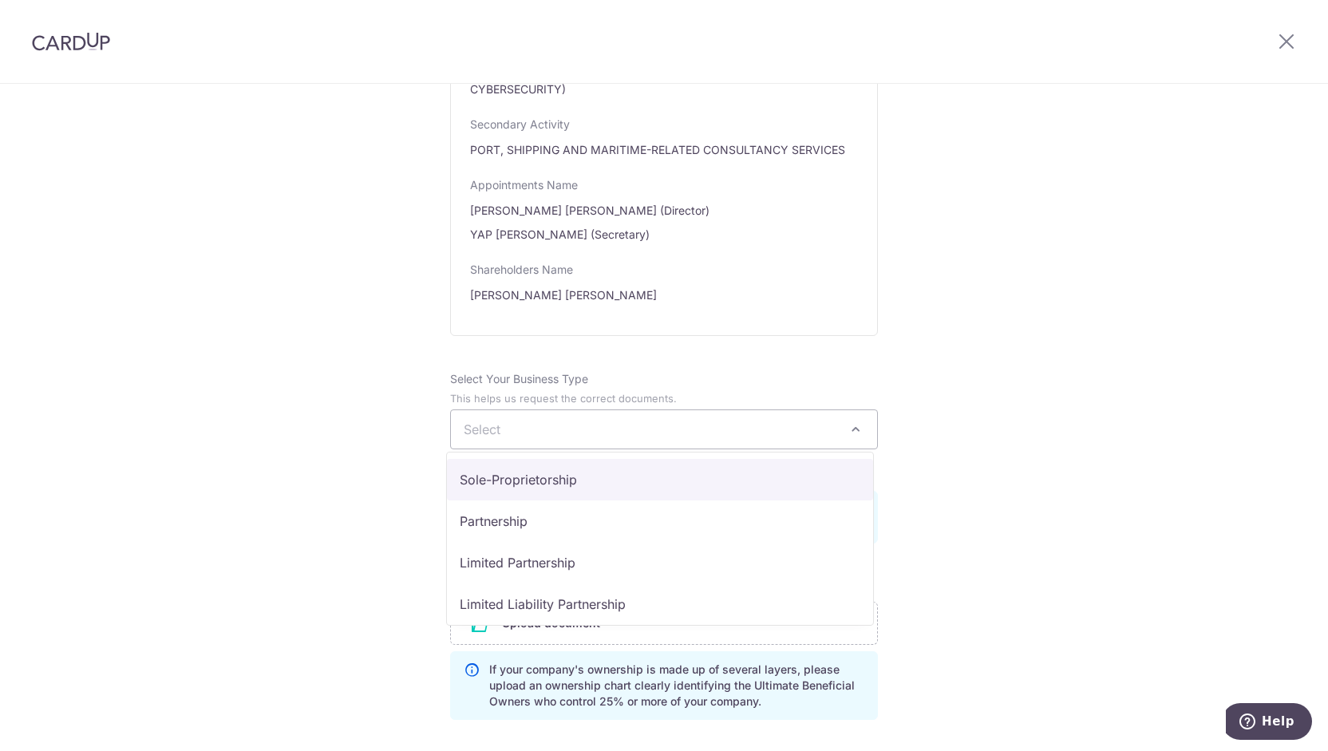
click at [723, 437] on span "Select" at bounding box center [664, 429] width 426 height 38
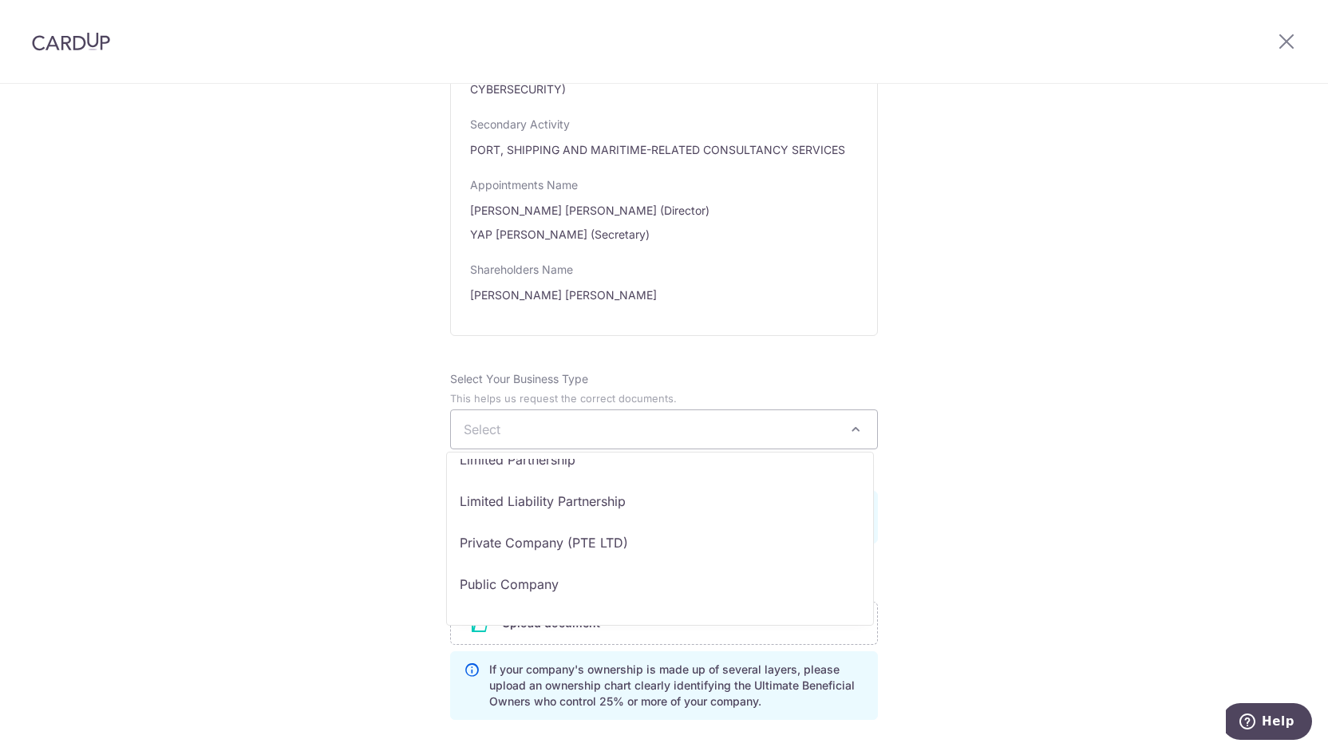
scroll to position [131, 0]
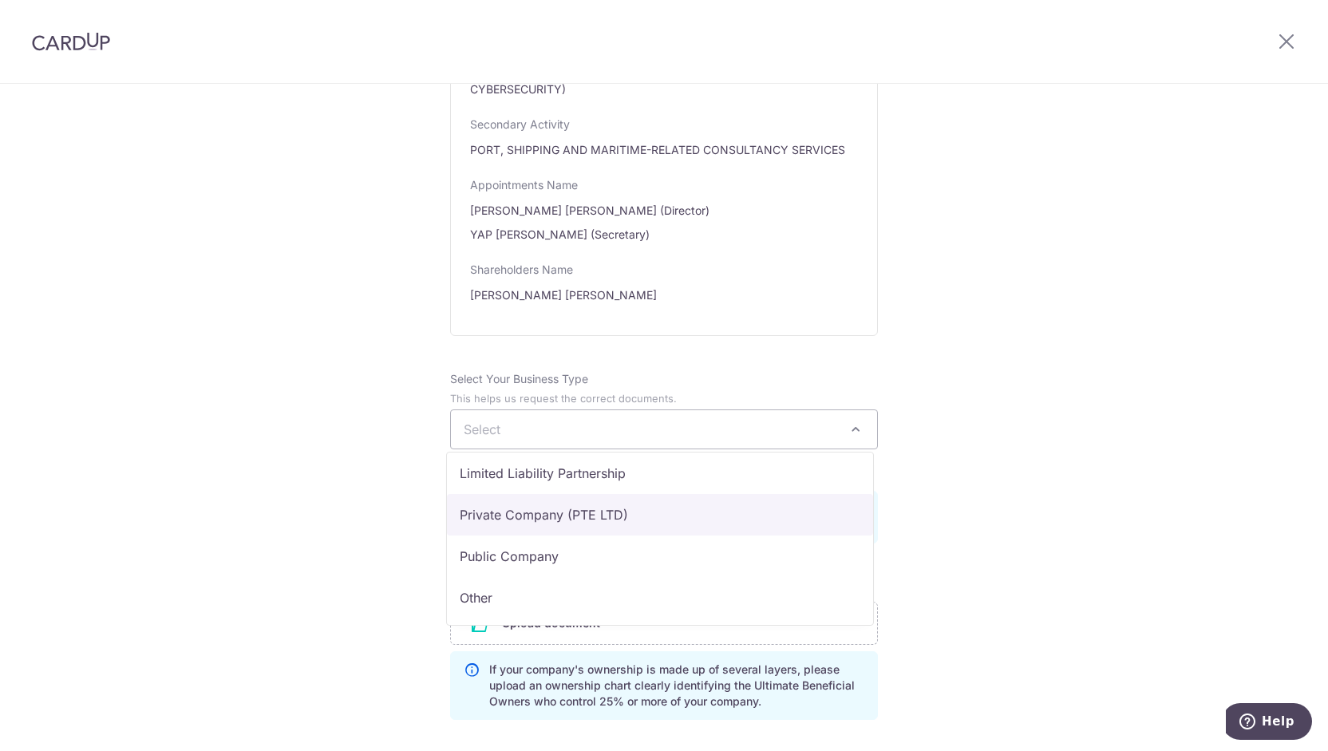
select select "Private Company (PTE LTD)"
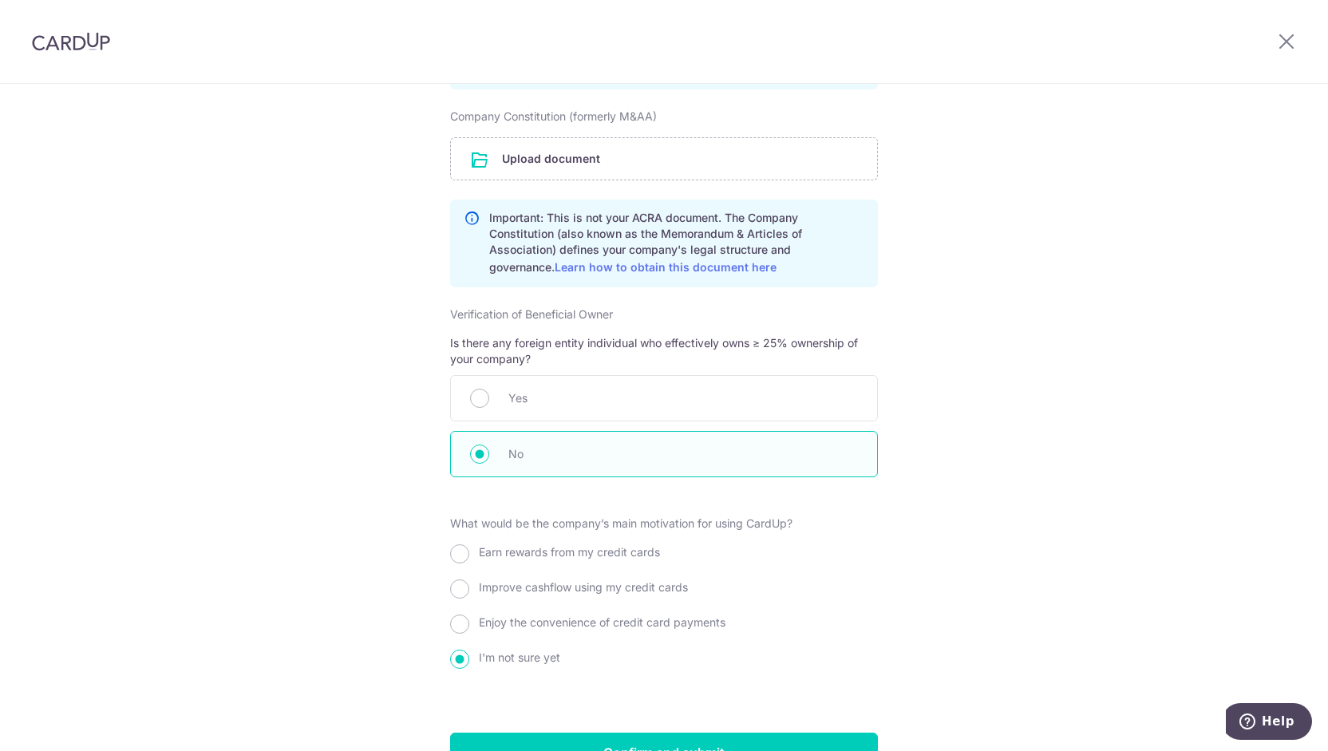
scroll to position [1478, 0]
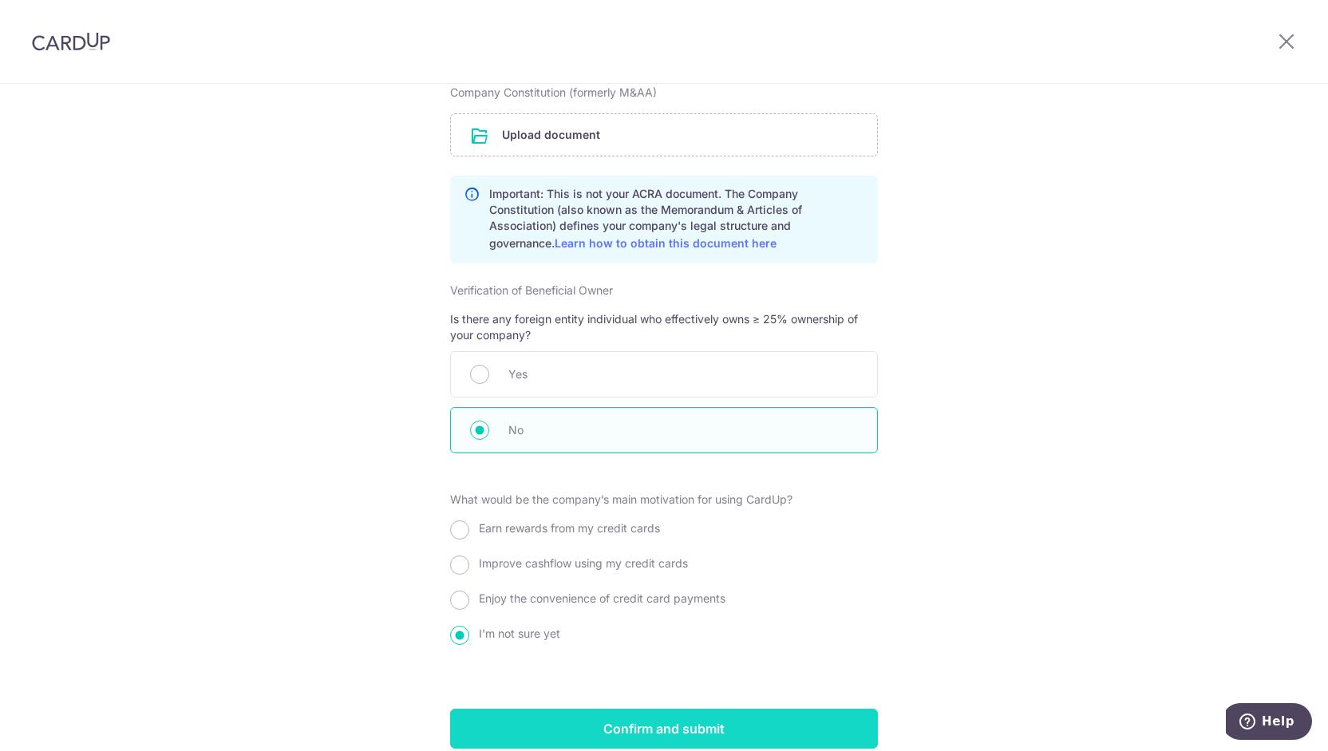
click at [783, 709] on input "Confirm and submit" at bounding box center [664, 729] width 428 height 40
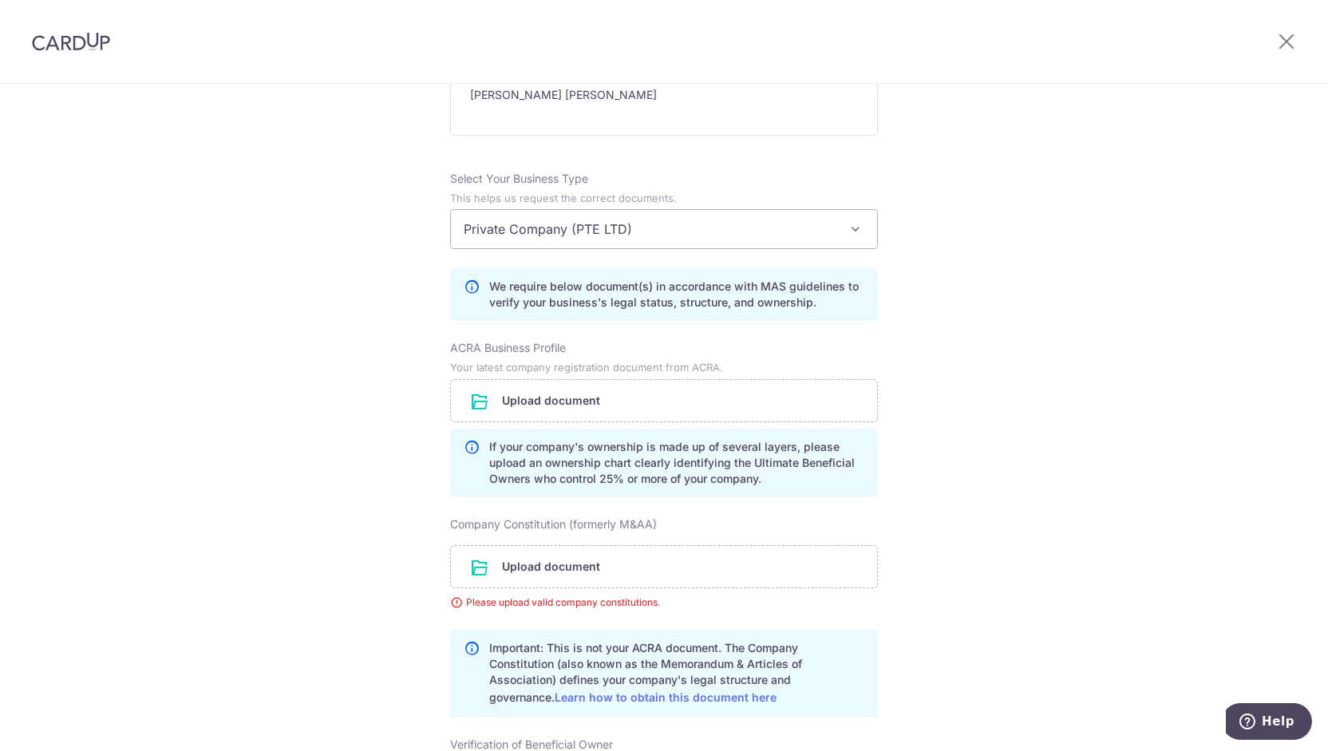
scroll to position [1365, 0]
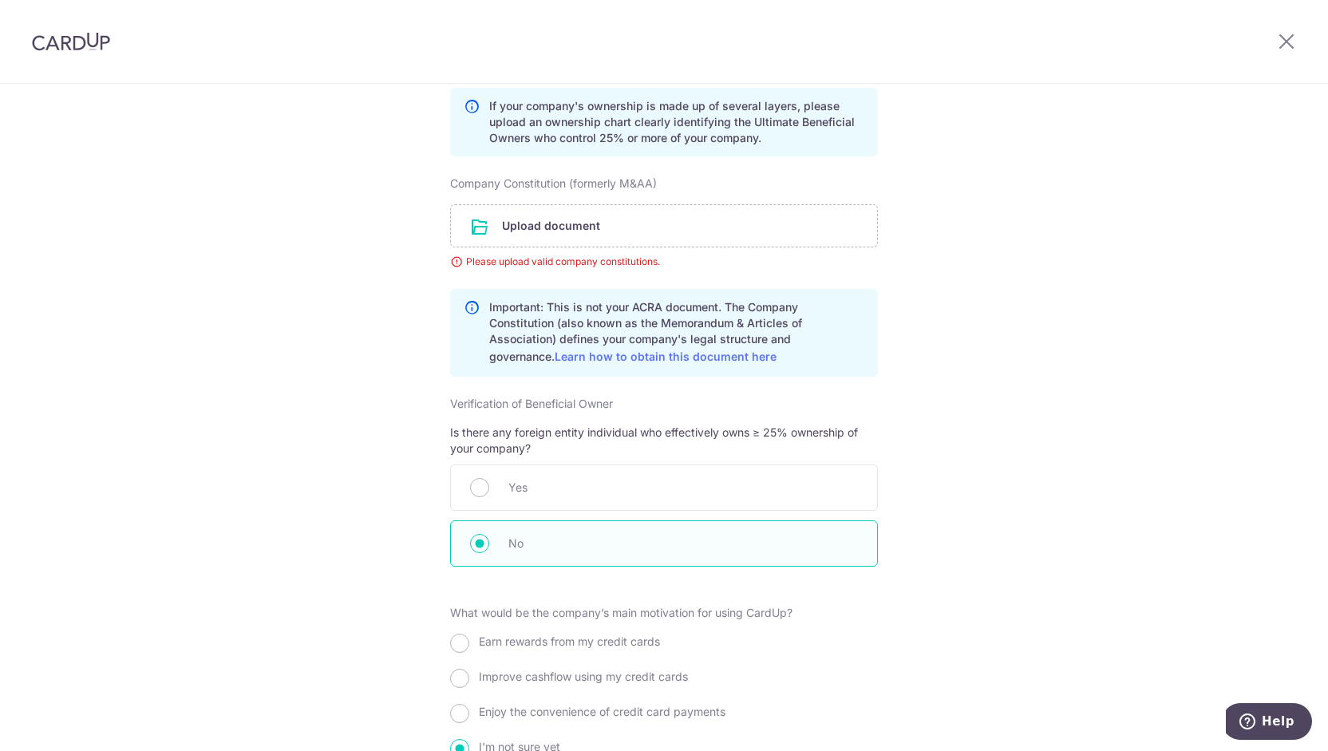
drag, startPoint x: 1327, startPoint y: 563, endPoint x: 23, endPoint y: 12, distance: 1415.9
click at [678, 350] on link "Learn how to obtain this document here" at bounding box center [666, 357] width 222 height 14
click at [1288, 45] on icon at bounding box center [1286, 41] width 19 height 20
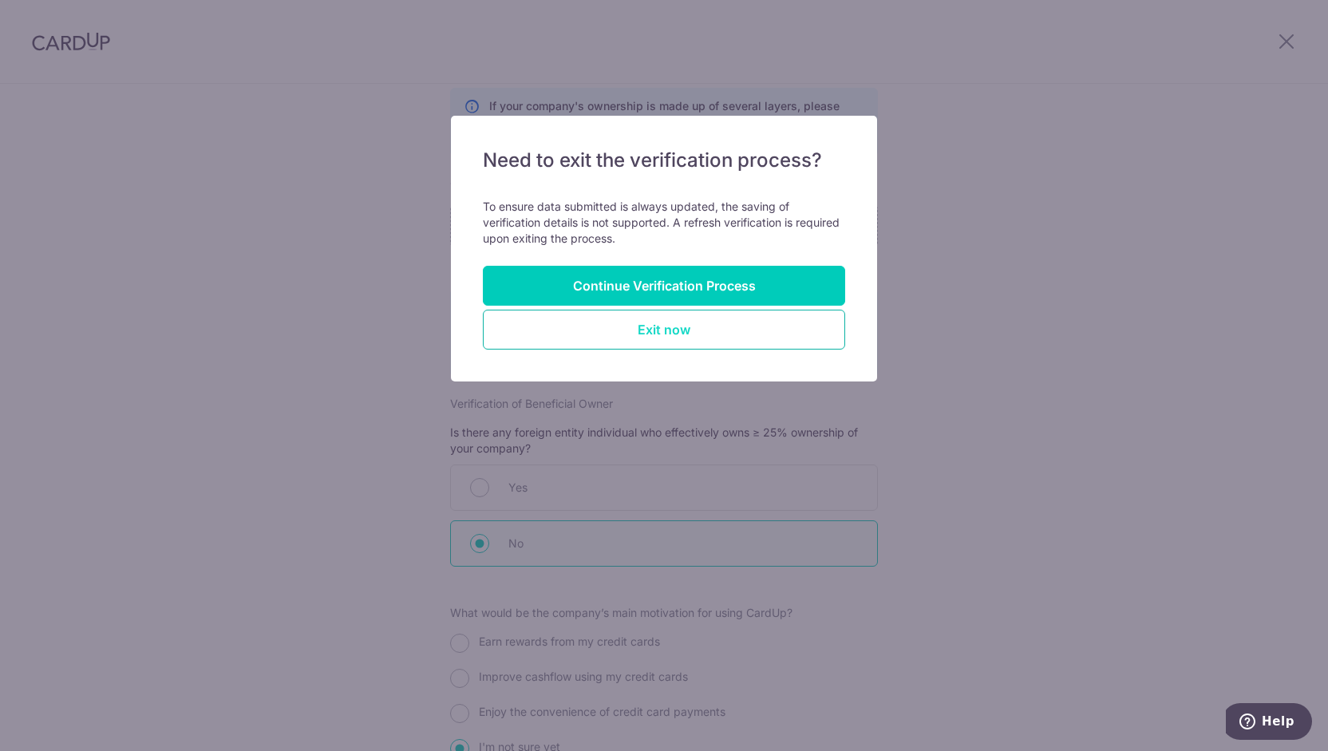
click at [730, 337] on button "Exit now" at bounding box center [664, 330] width 362 height 40
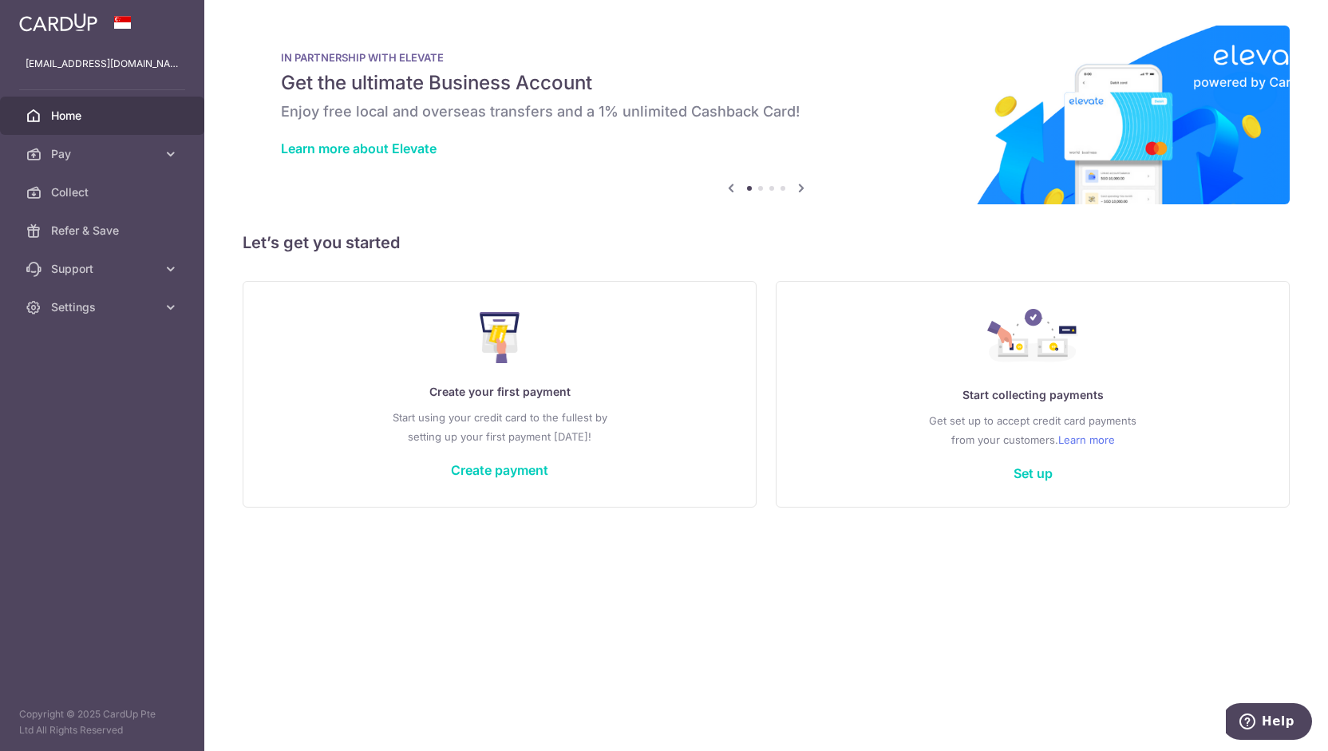
click at [530, 479] on div "Create your first payment Start using your credit card to the fullest by settin…" at bounding box center [500, 393] width 474 height 189
click at [535, 465] on link "Create payment" at bounding box center [499, 470] width 97 height 16
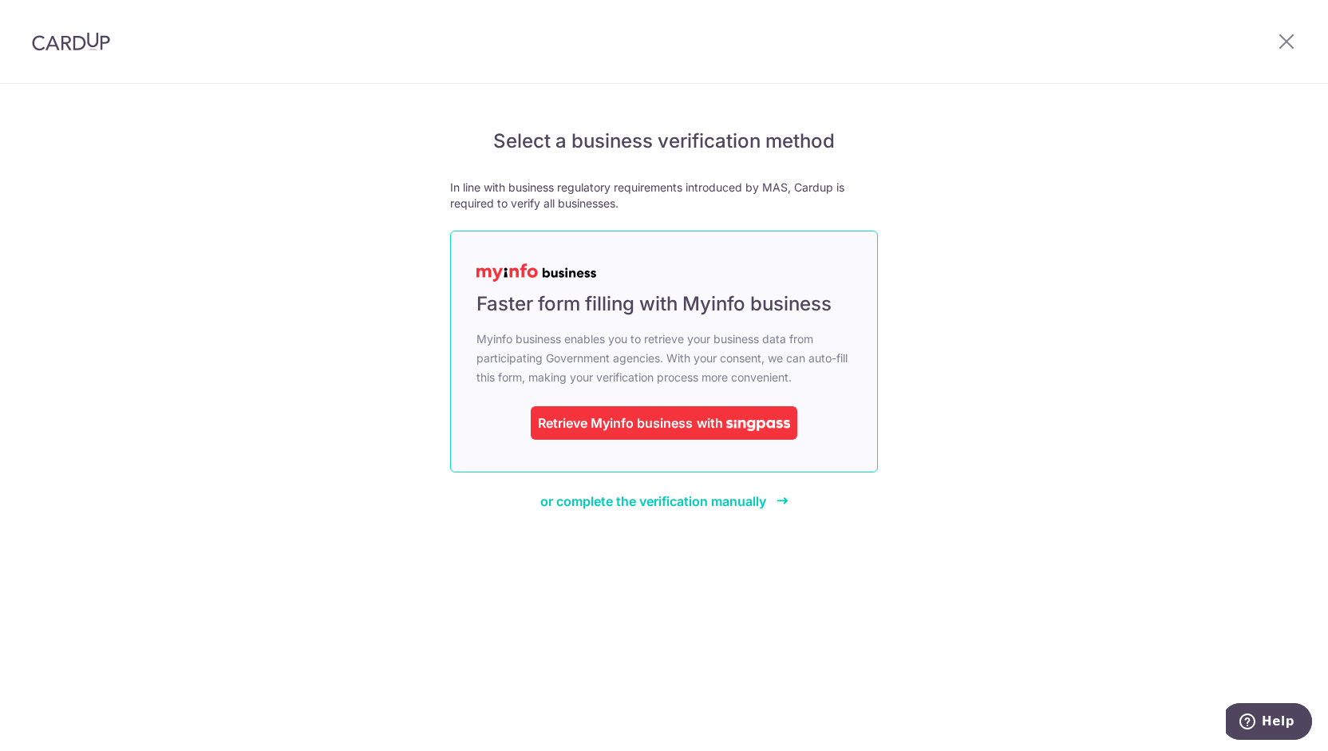
click at [671, 432] on div "Retrieve Myinfo business" at bounding box center [615, 422] width 155 height 19
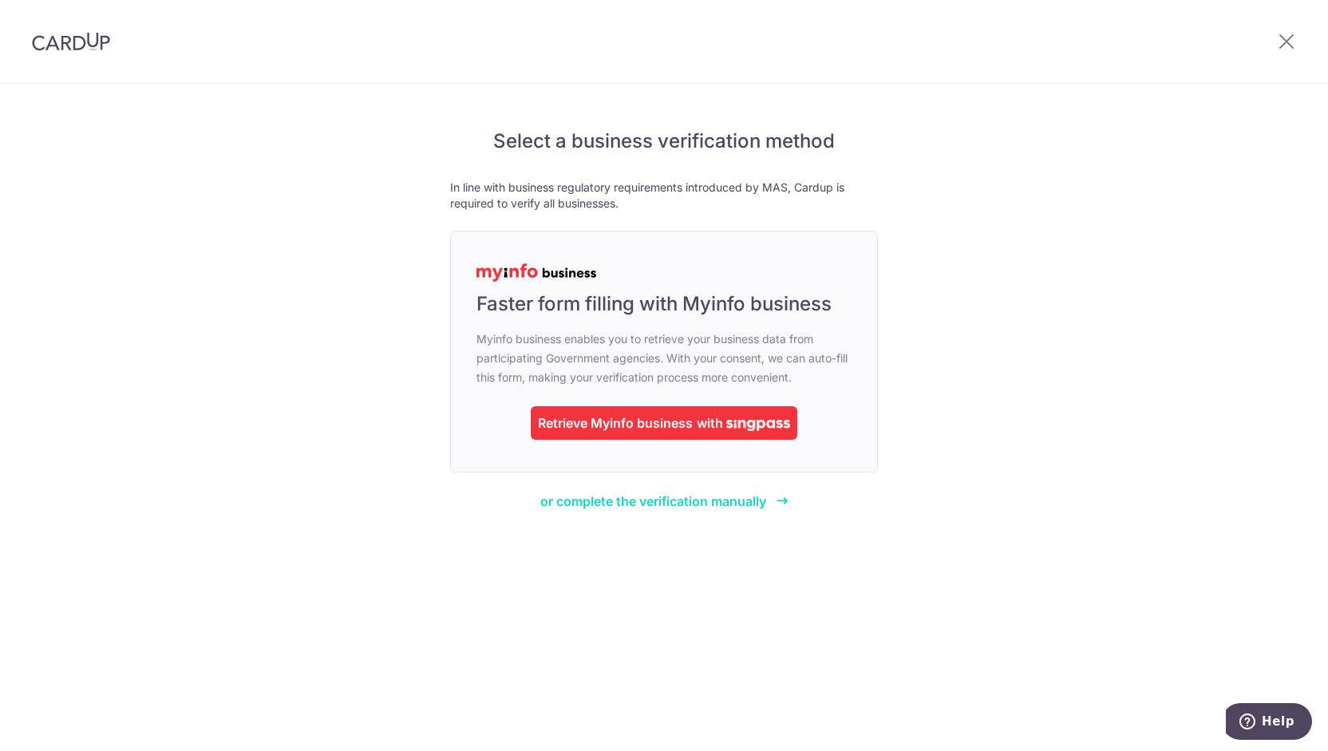
click at [663, 497] on span "or complete the verification manually" at bounding box center [653, 501] width 226 height 16
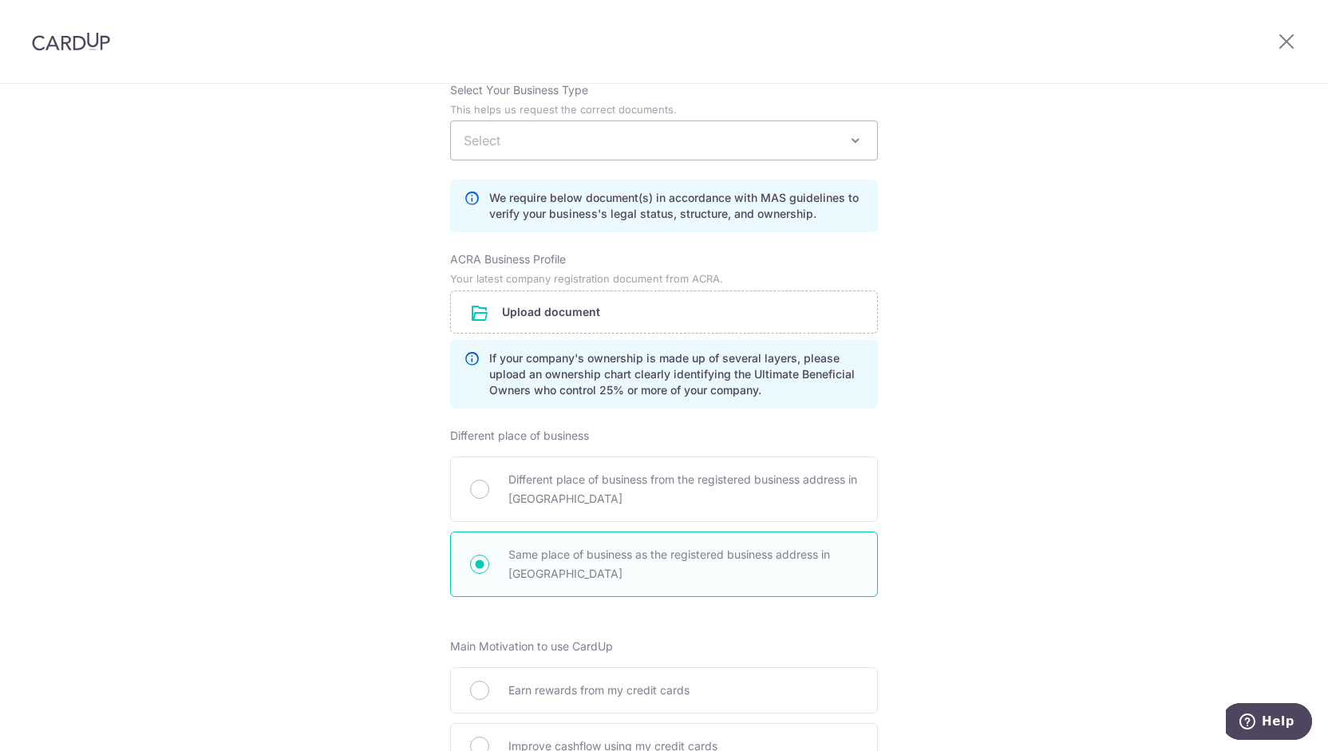
scroll to position [335, 0]
click at [836, 151] on span "Select" at bounding box center [664, 144] width 426 height 38
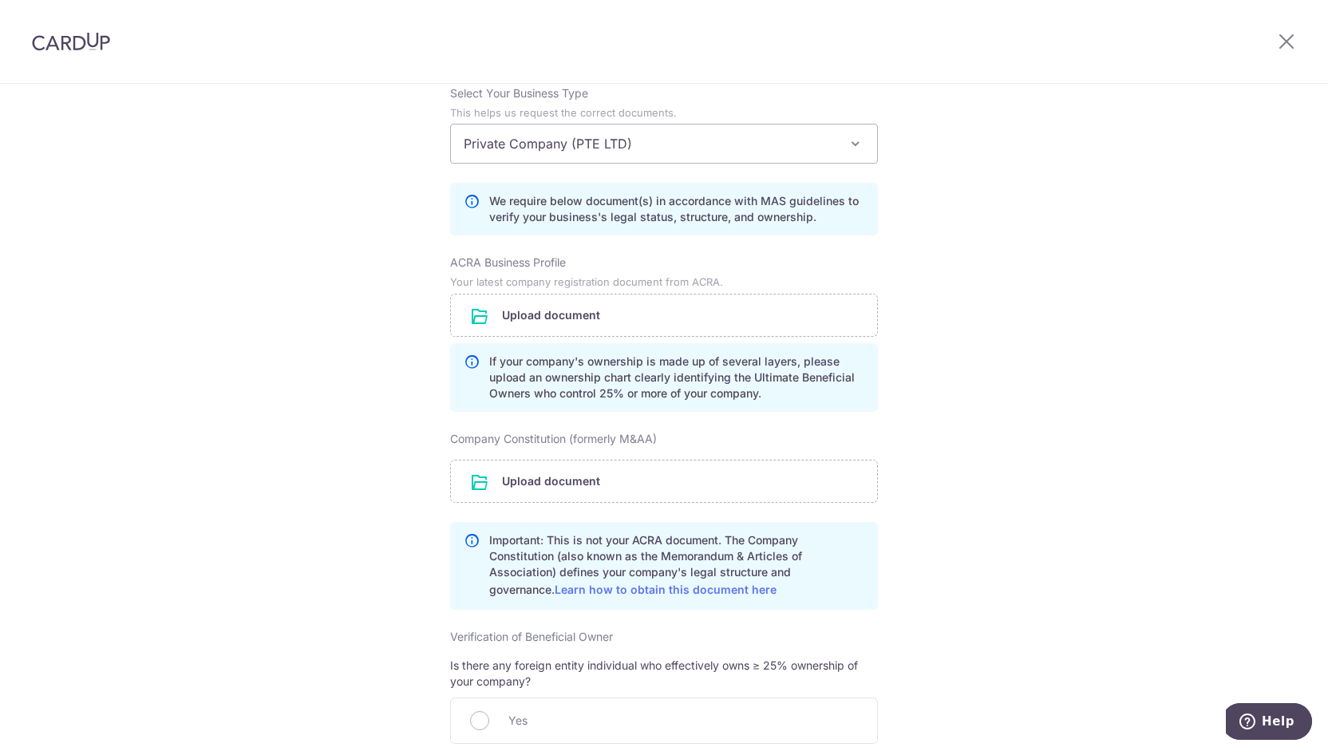
scroll to position [61, 0]
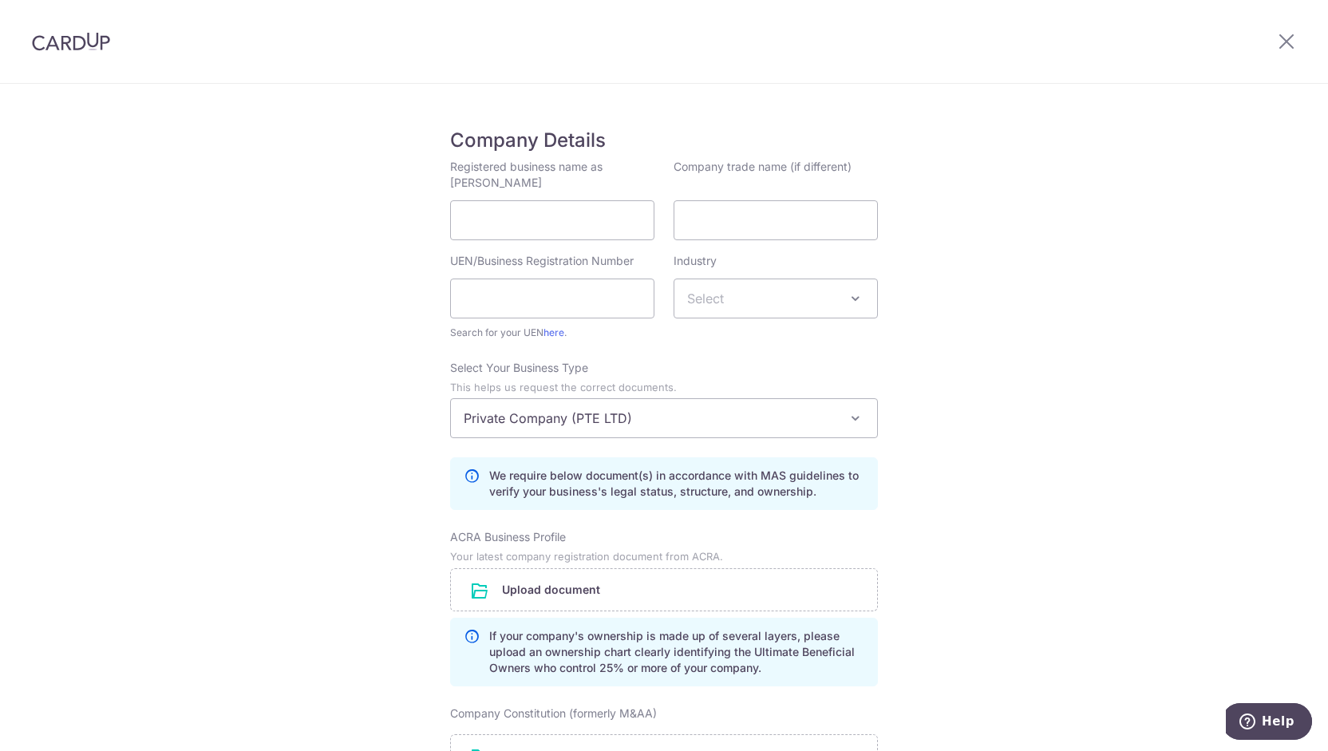
click at [763, 415] on span "Private Company (PTE LTD)" at bounding box center [664, 418] width 426 height 38
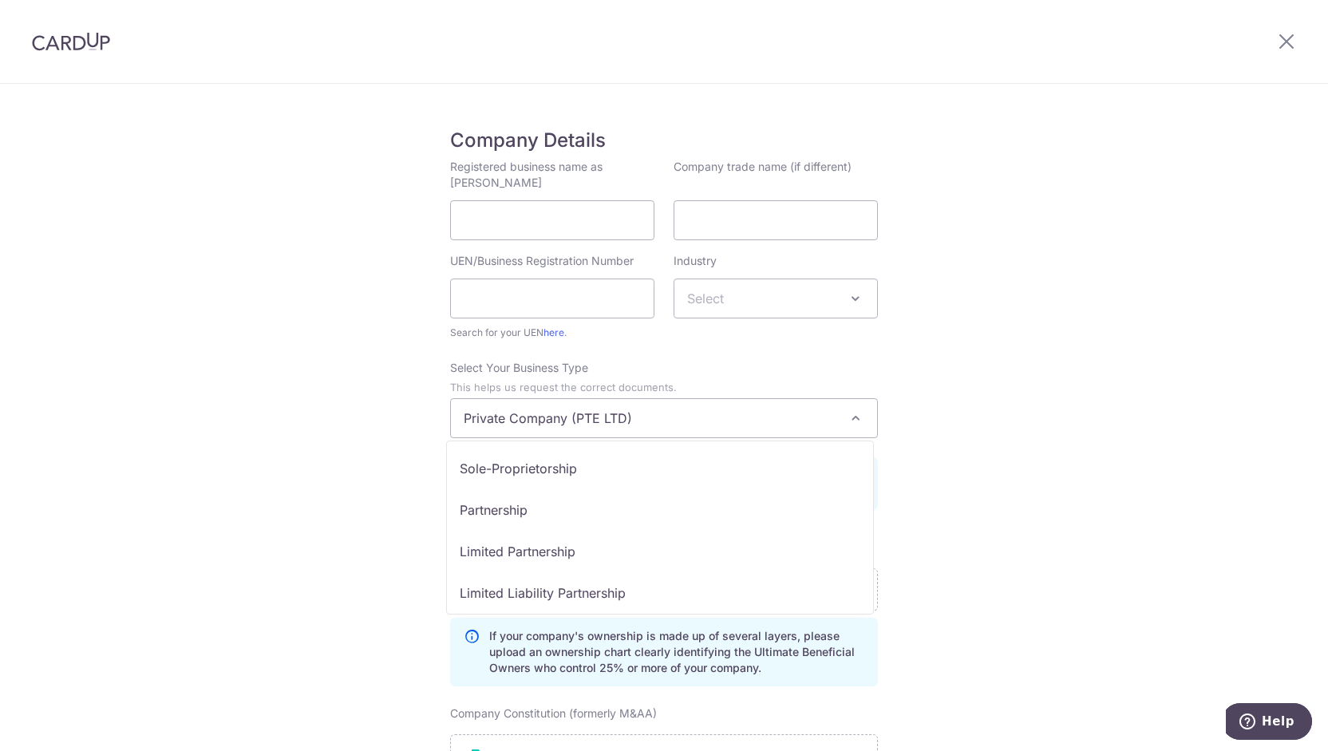
scroll to position [125, 0]
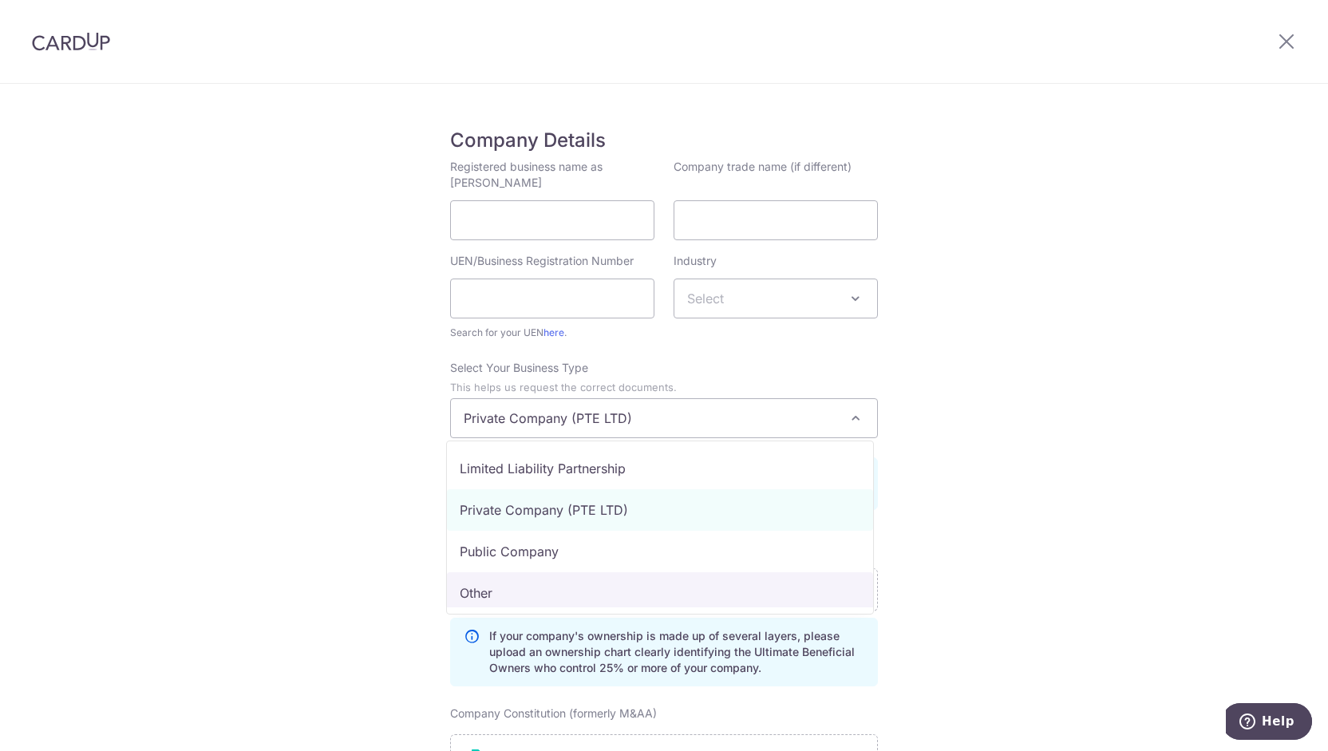
select select "Other"
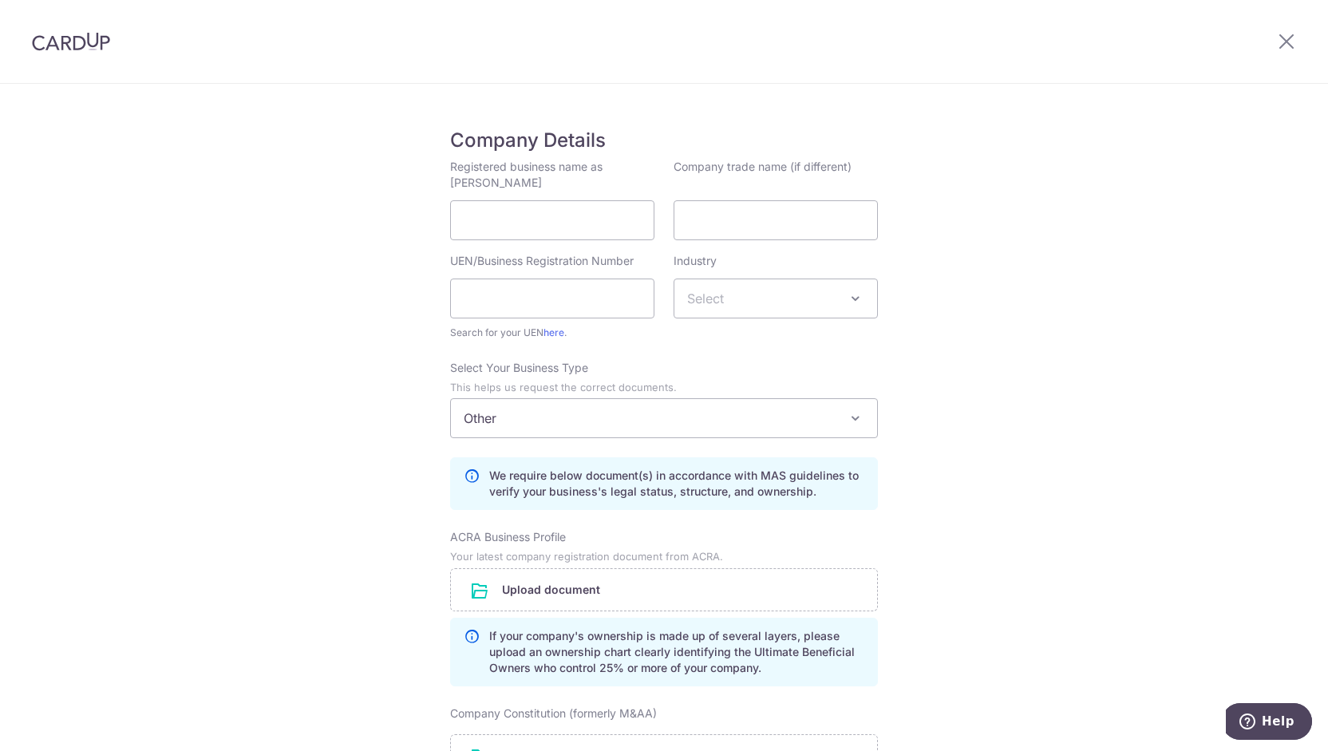
drag, startPoint x: 1316, startPoint y: 354, endPoint x: 1317, endPoint y: 364, distance: 10.5
